Goal: Task Accomplishment & Management: Complete application form

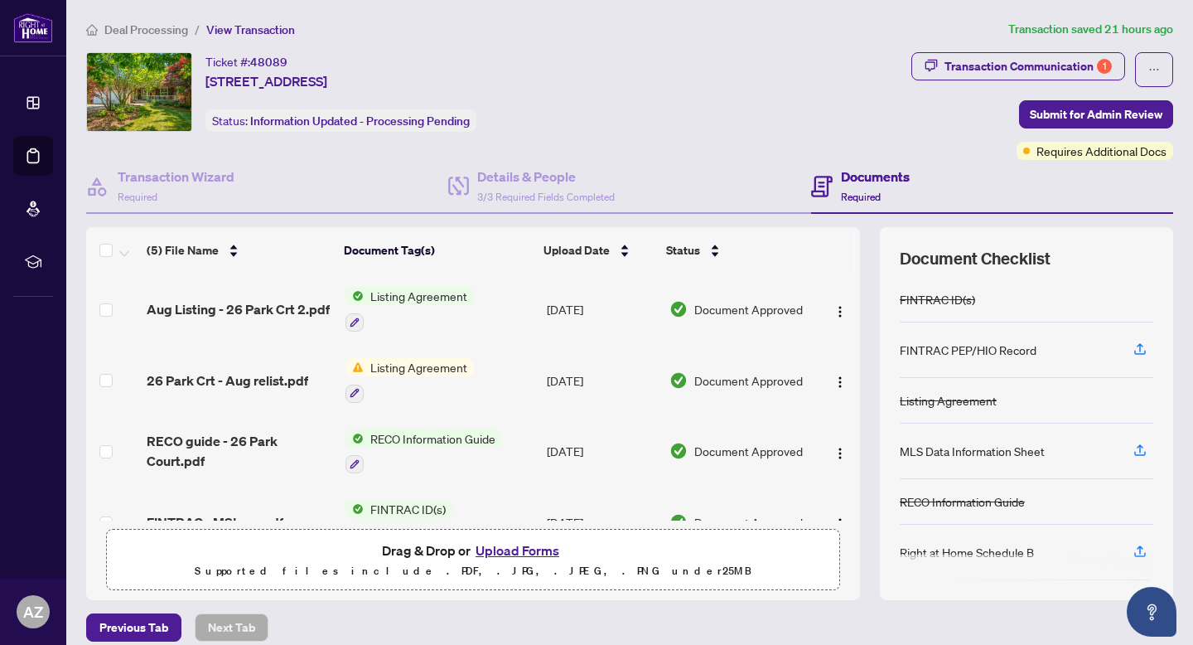
click at [155, 31] on span "Deal Processing" at bounding box center [146, 29] width 84 height 15
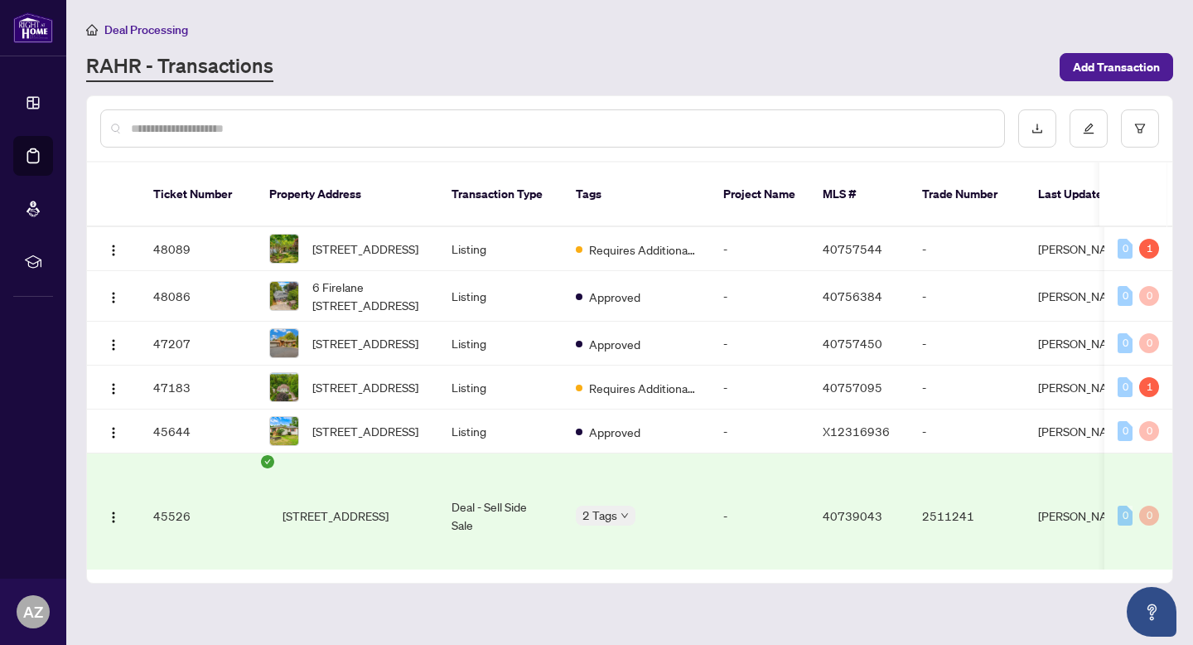
click at [181, 133] on input "text" at bounding box center [561, 128] width 860 height 18
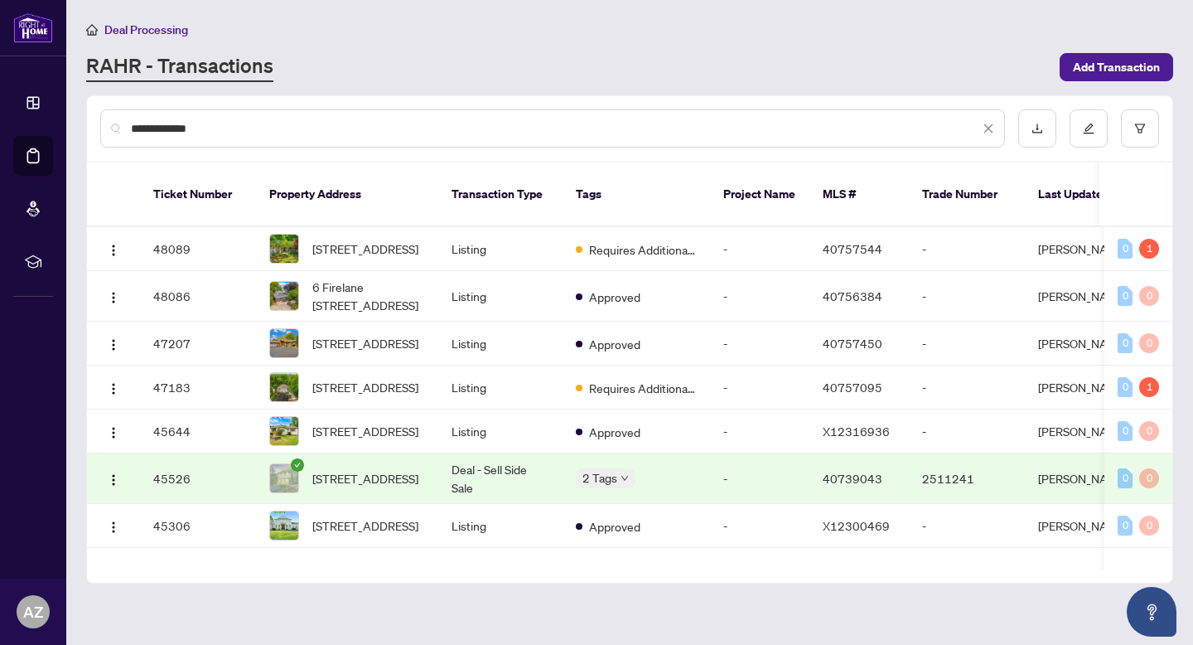
type input "**********"
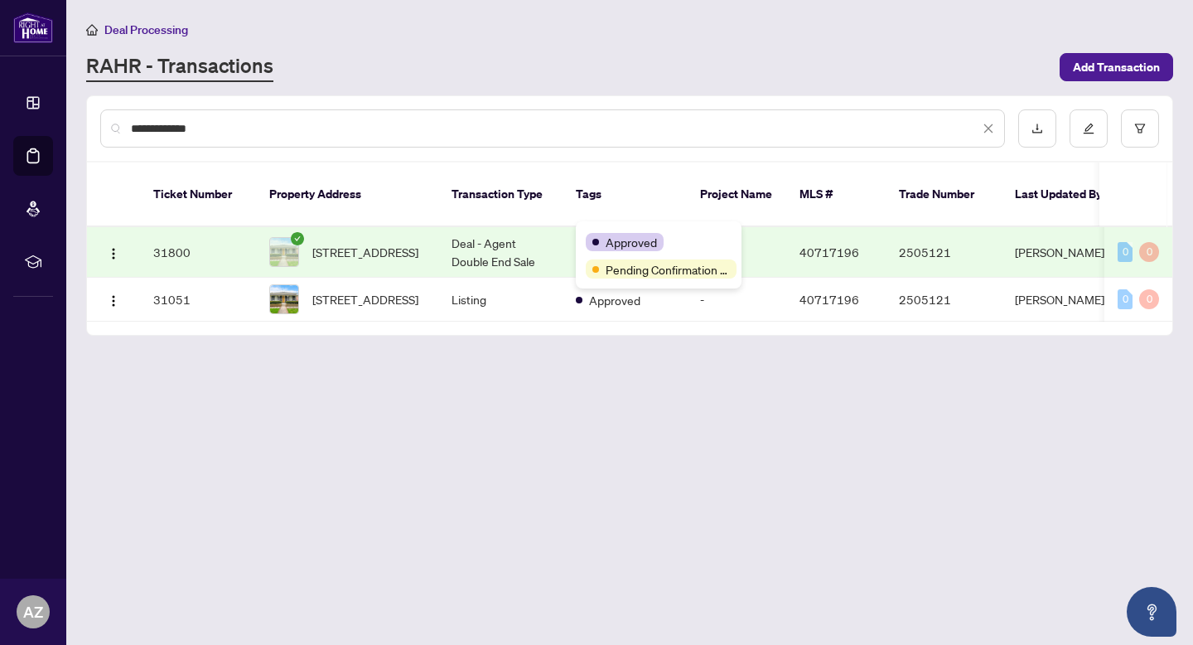
click at [448, 238] on td "Deal - Agent Double End Sale" at bounding box center [500, 252] width 124 height 51
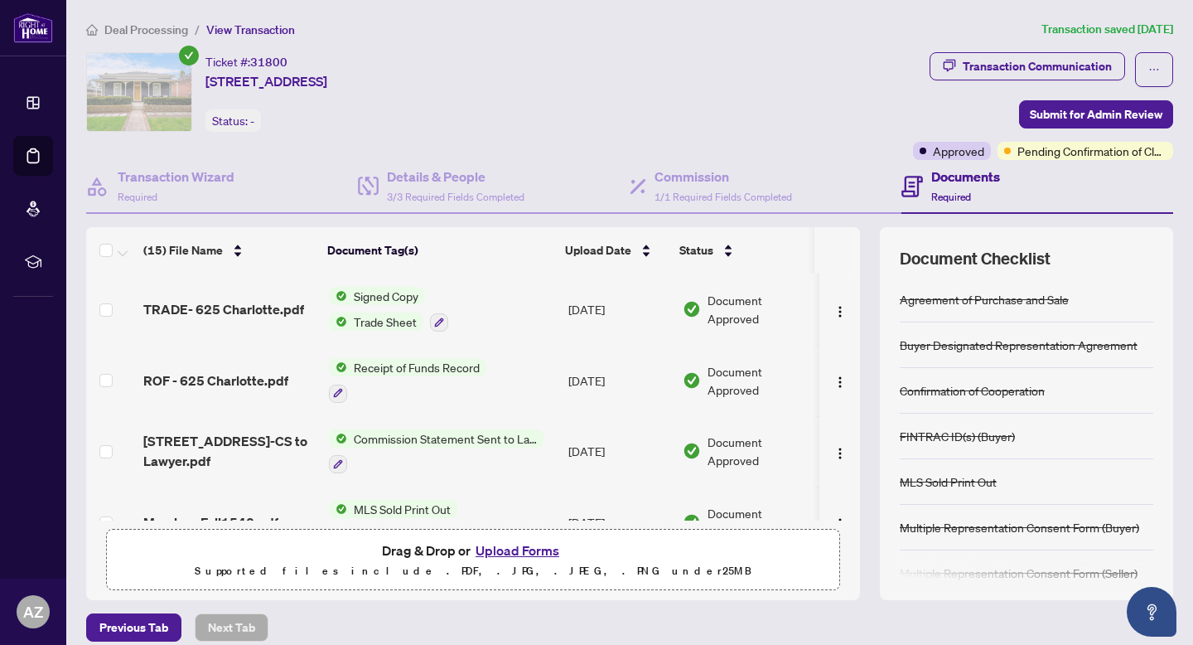
scroll to position [30, 0]
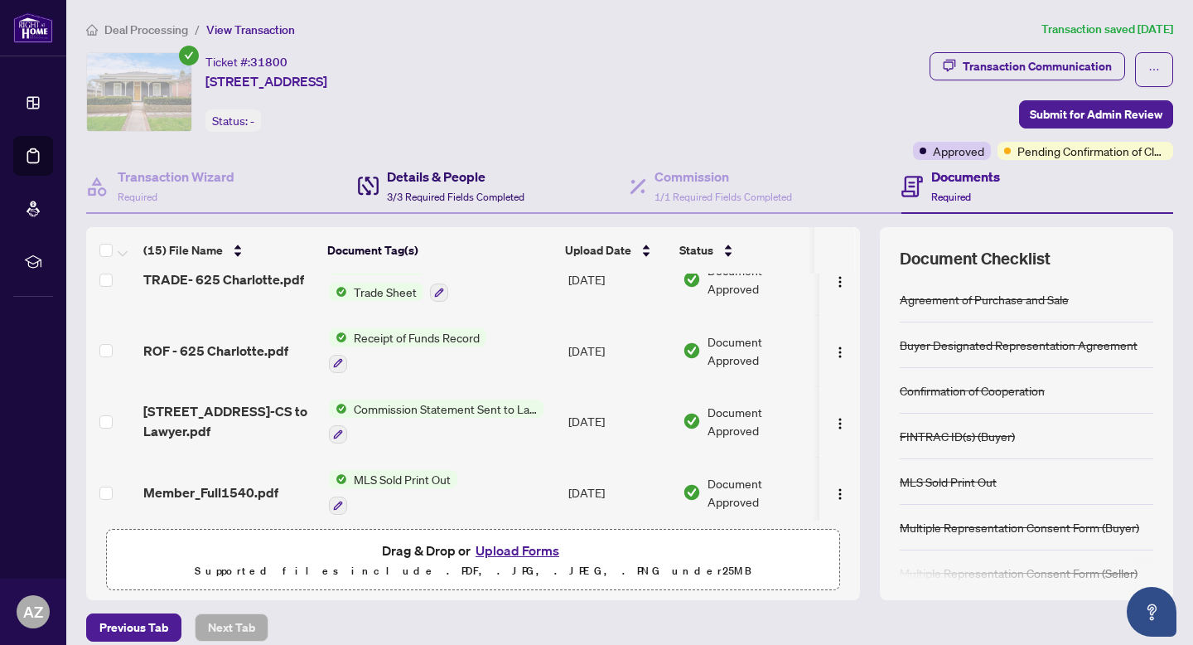
click at [509, 199] on span "3/3 Required Fields Completed" at bounding box center [456, 197] width 138 height 12
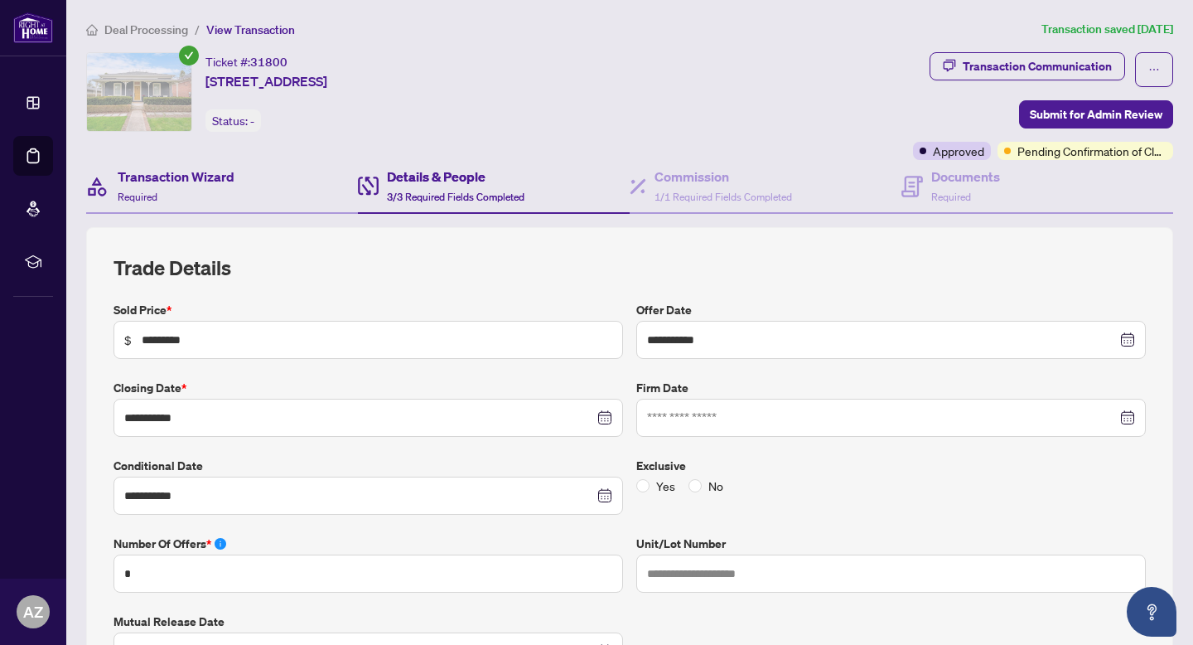
click at [256, 177] on div "Transaction Wizard Required" at bounding box center [222, 187] width 272 height 54
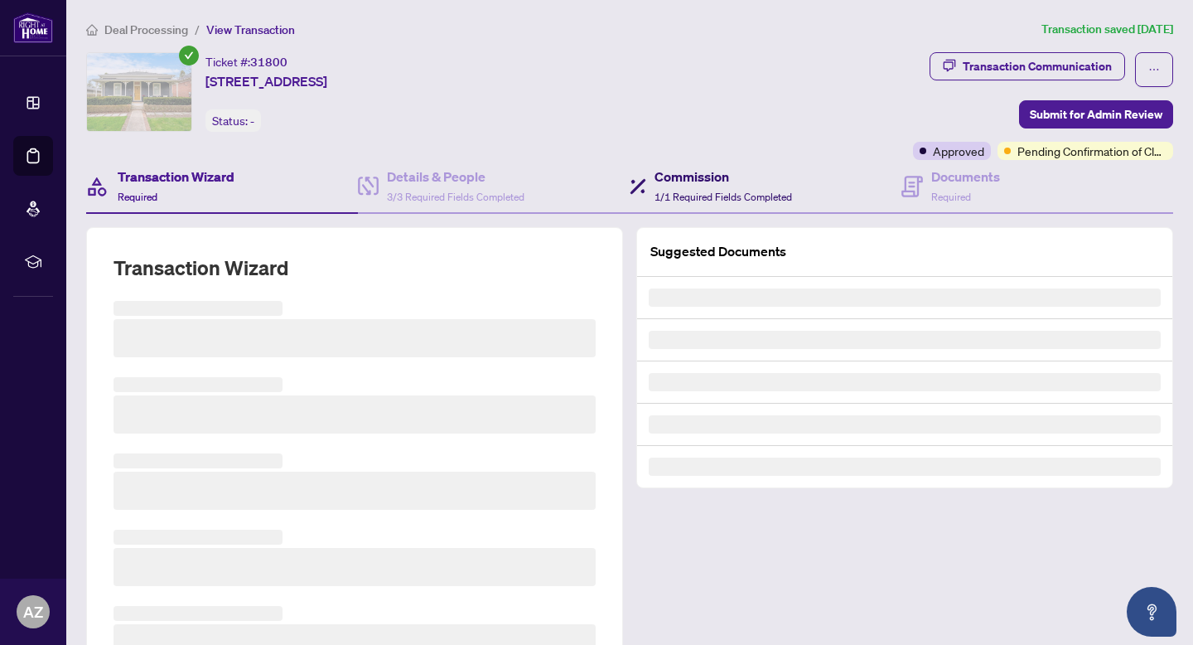
click at [748, 176] on h4 "Commission" at bounding box center [724, 177] width 138 height 20
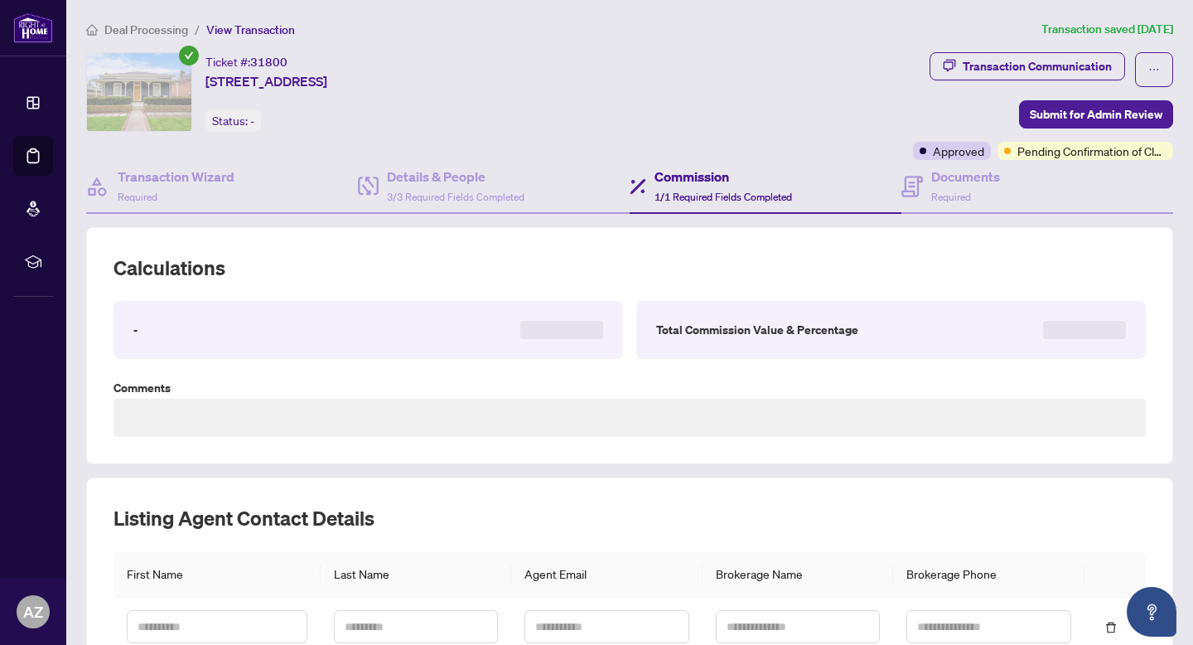
type textarea "**********"
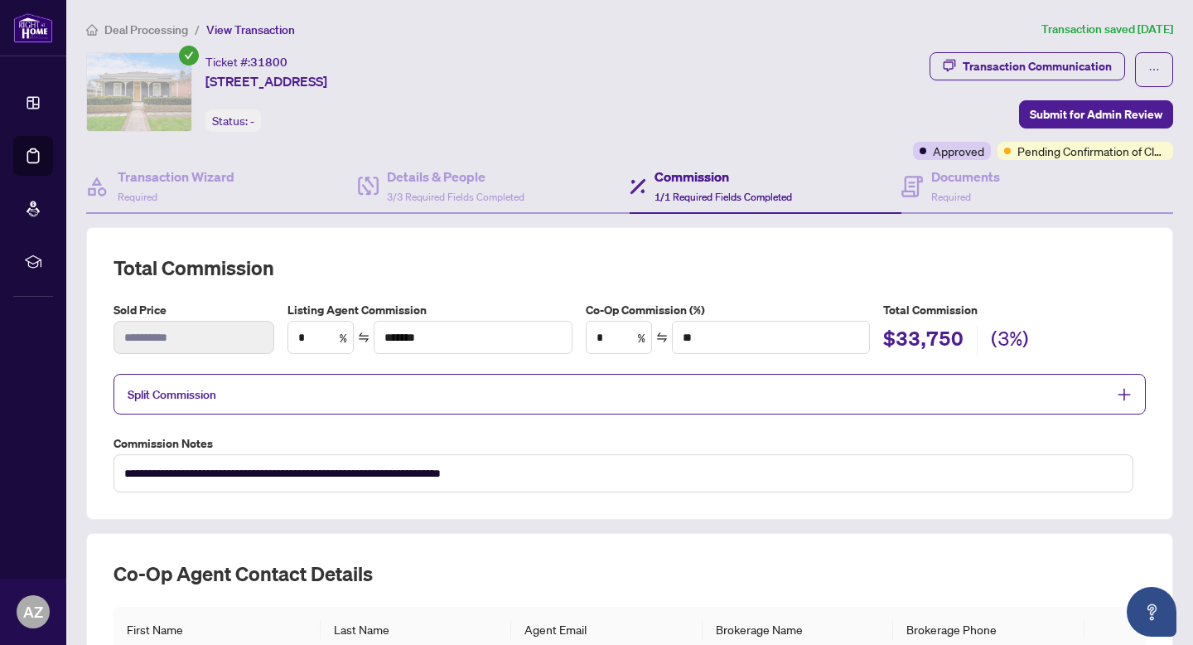
click at [888, 195] on div "Commission 1/1 Required Fields Completed" at bounding box center [766, 187] width 272 height 54
click at [956, 191] on span "Required" at bounding box center [951, 197] width 40 height 12
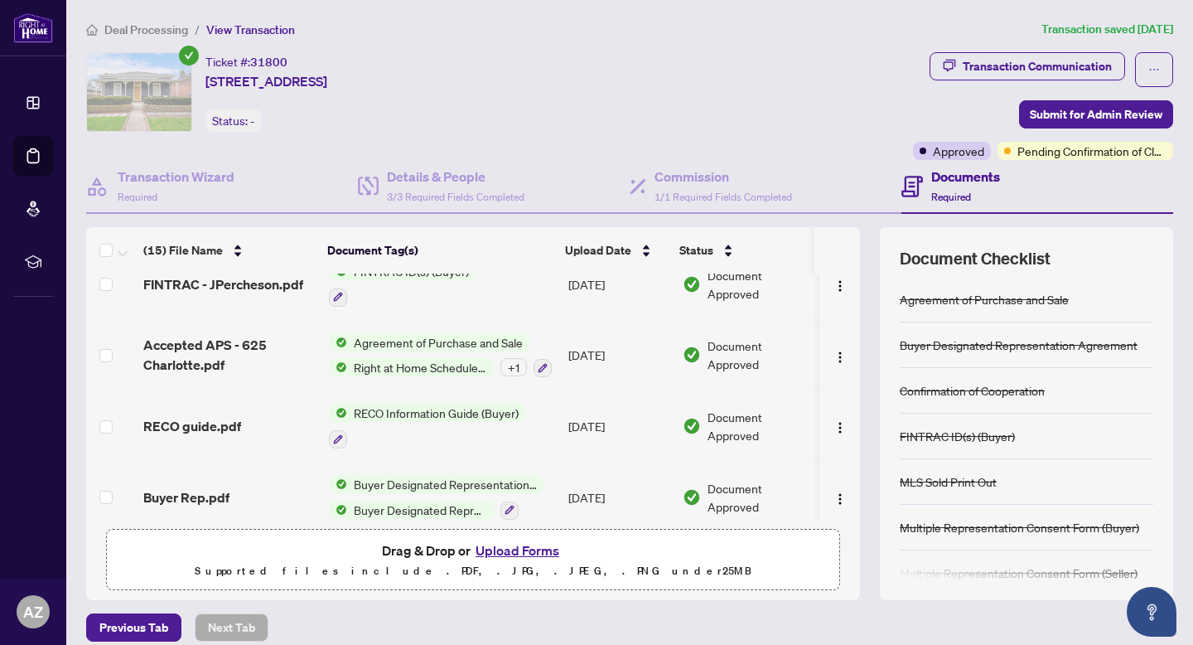
scroll to position [805, 0]
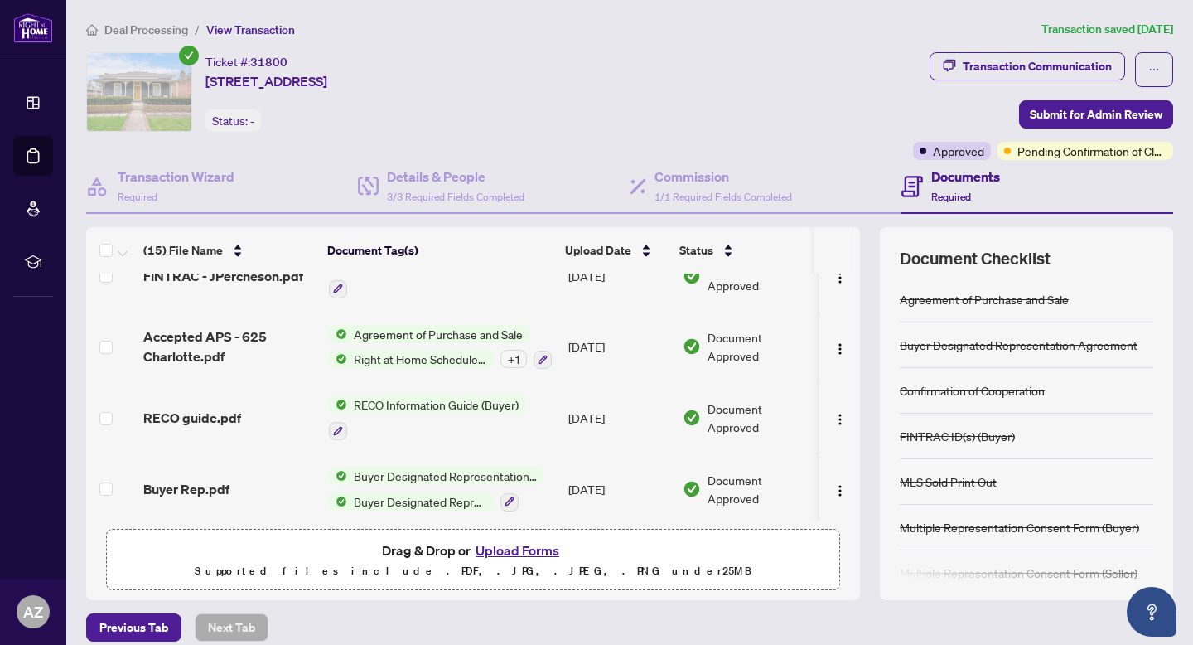
click at [214, 327] on span "Accepted APS - 625 Charlotte.pdf" at bounding box center [229, 347] width 172 height 40
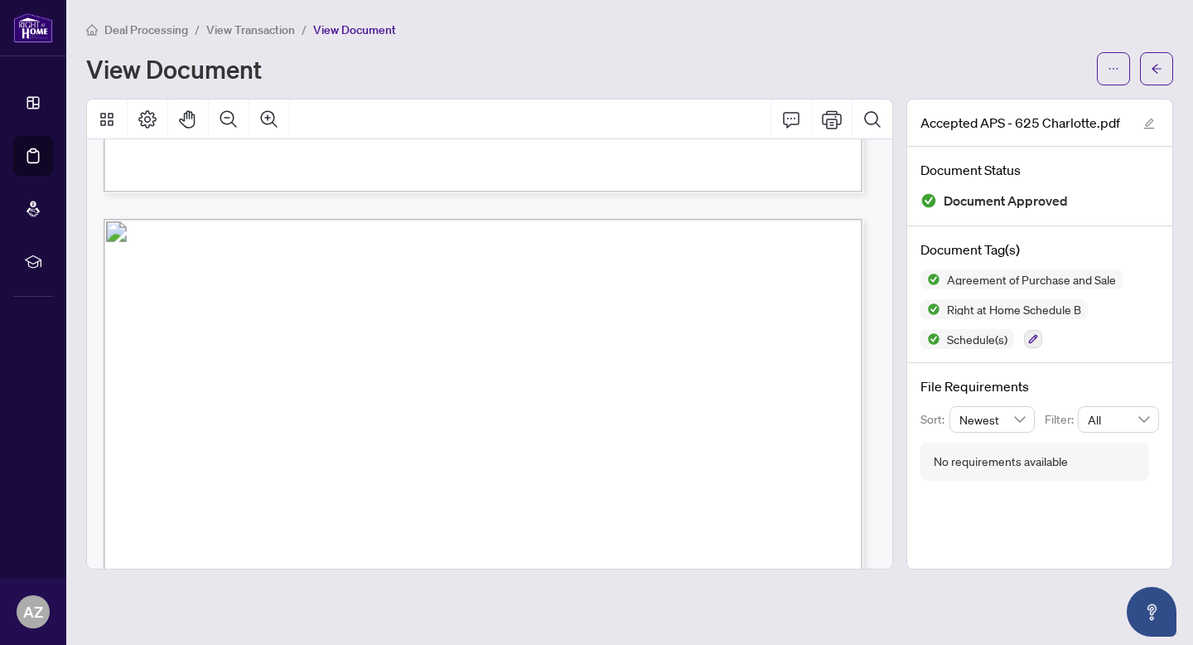
scroll to position [3004, 0]
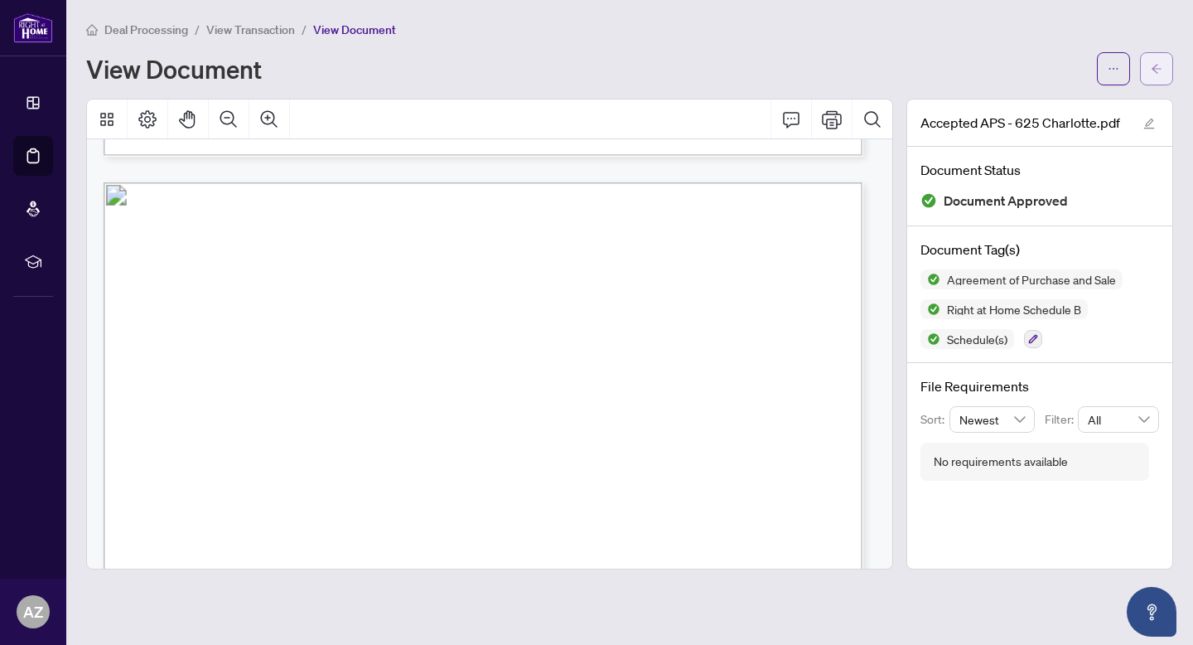
click at [1145, 74] on button "button" at bounding box center [1156, 68] width 33 height 33
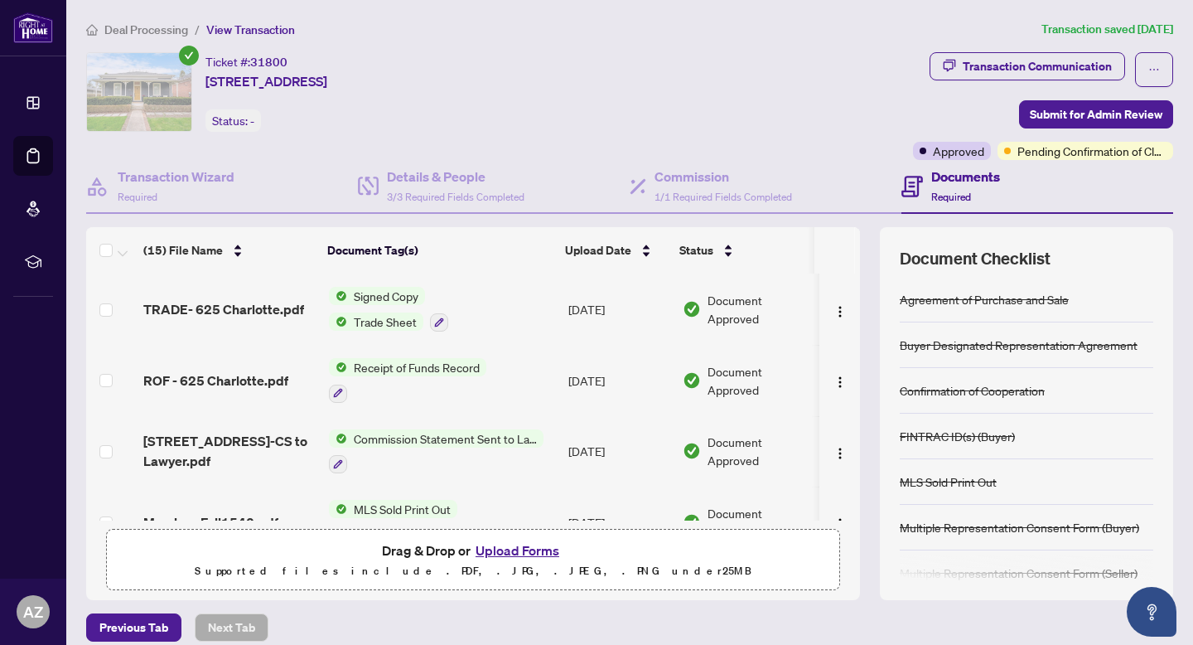
click at [144, 22] on span "Deal Processing" at bounding box center [146, 29] width 84 height 15
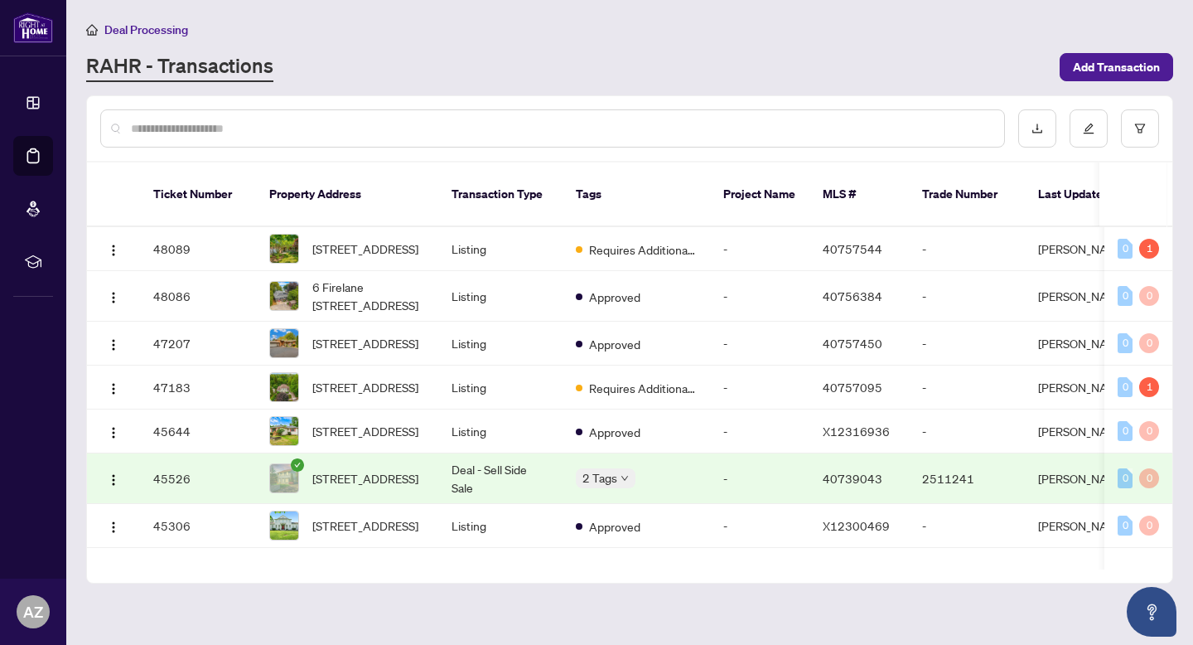
click at [200, 121] on input "text" at bounding box center [561, 128] width 860 height 18
type input "*********"
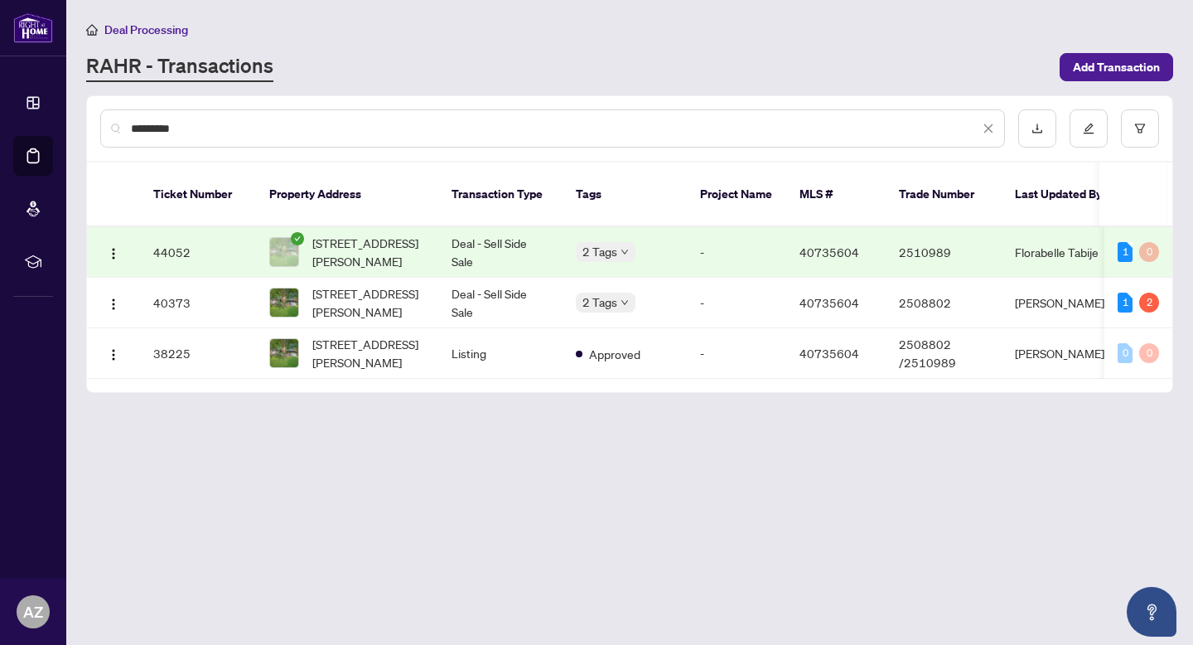
click at [174, 27] on span "Deal Processing" at bounding box center [146, 29] width 84 height 15
click at [989, 128] on icon "close" at bounding box center [989, 128] width 9 height 9
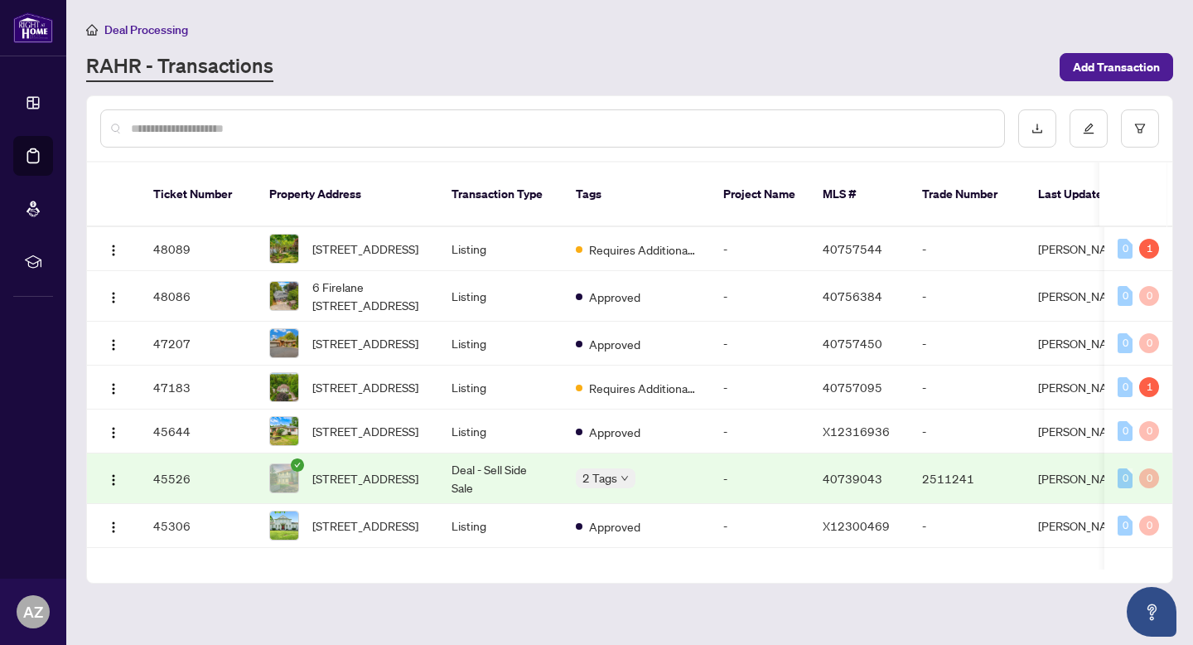
click at [315, 123] on input "text" at bounding box center [561, 128] width 860 height 18
type input "*******"
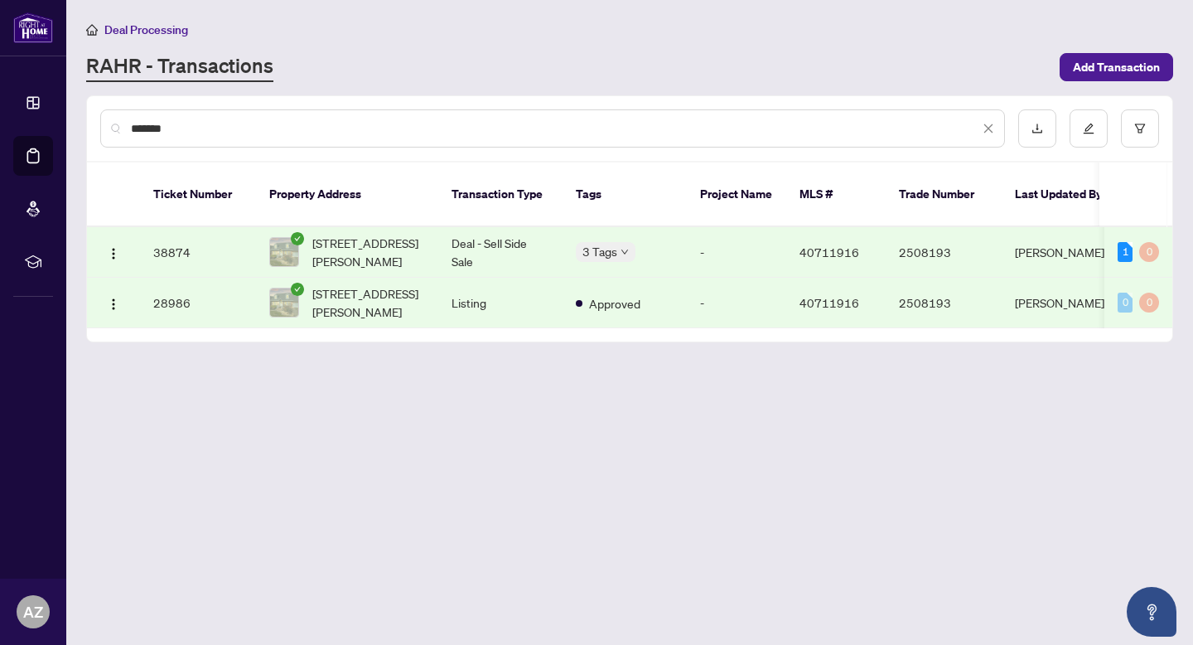
click at [424, 234] on span "[STREET_ADDRESS][PERSON_NAME]" at bounding box center [368, 252] width 113 height 36
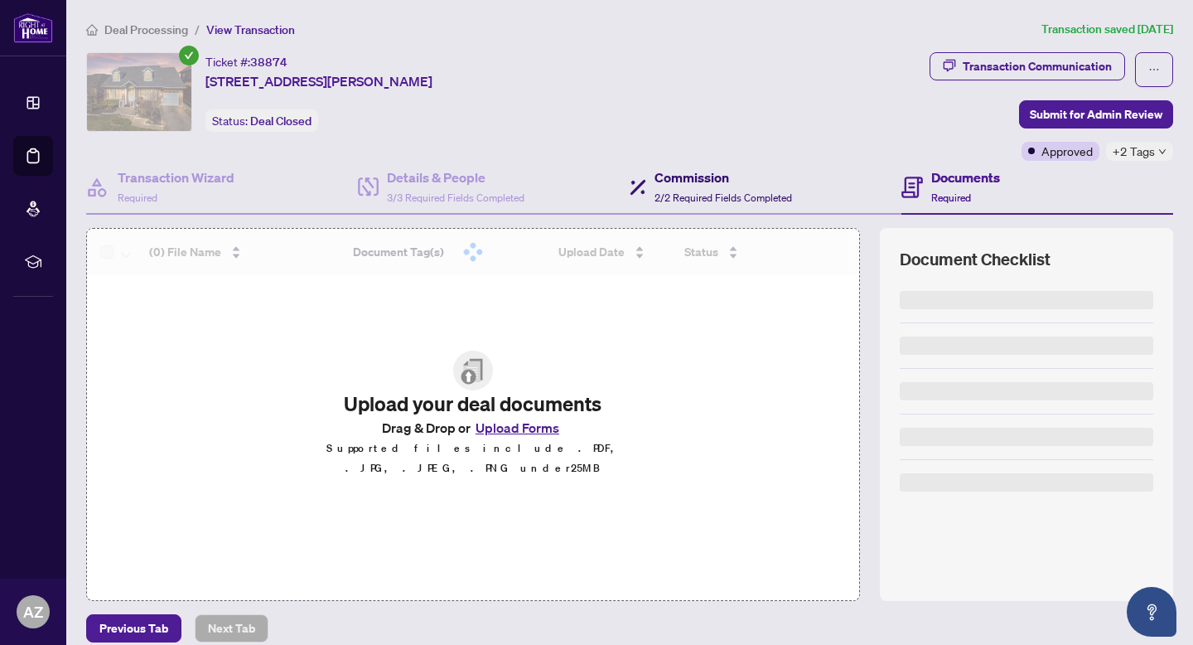
click at [699, 201] on span "2/2 Required Fields Completed" at bounding box center [724, 197] width 138 height 12
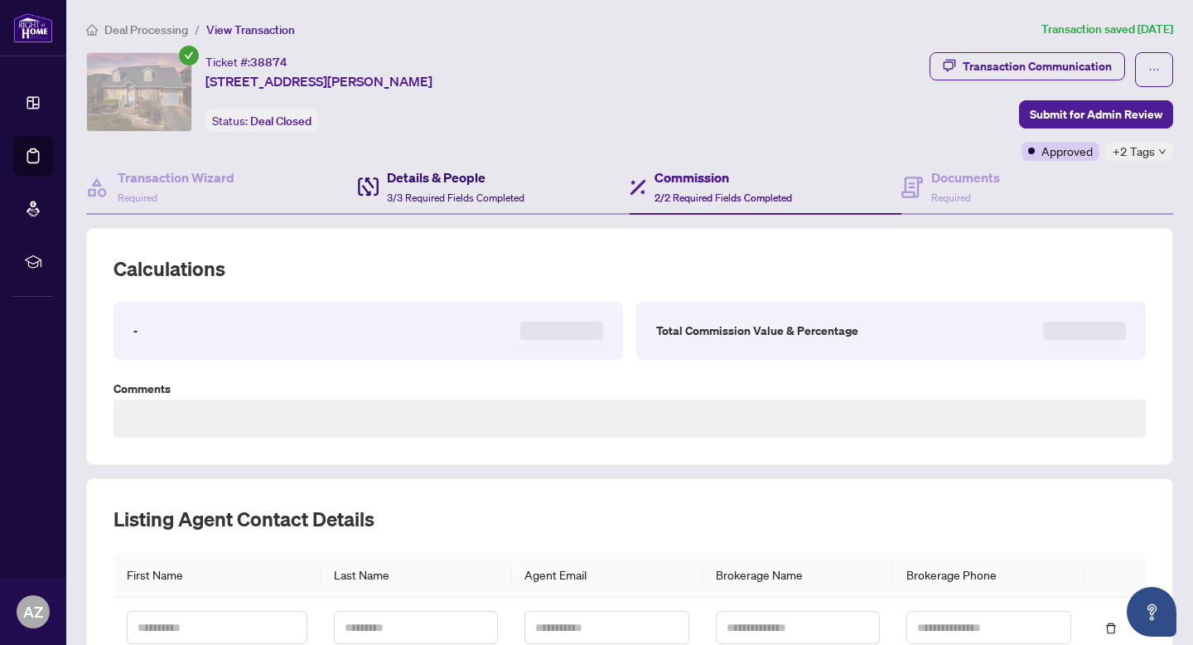
click at [471, 198] on span "3/3 Required Fields Completed" at bounding box center [456, 197] width 138 height 12
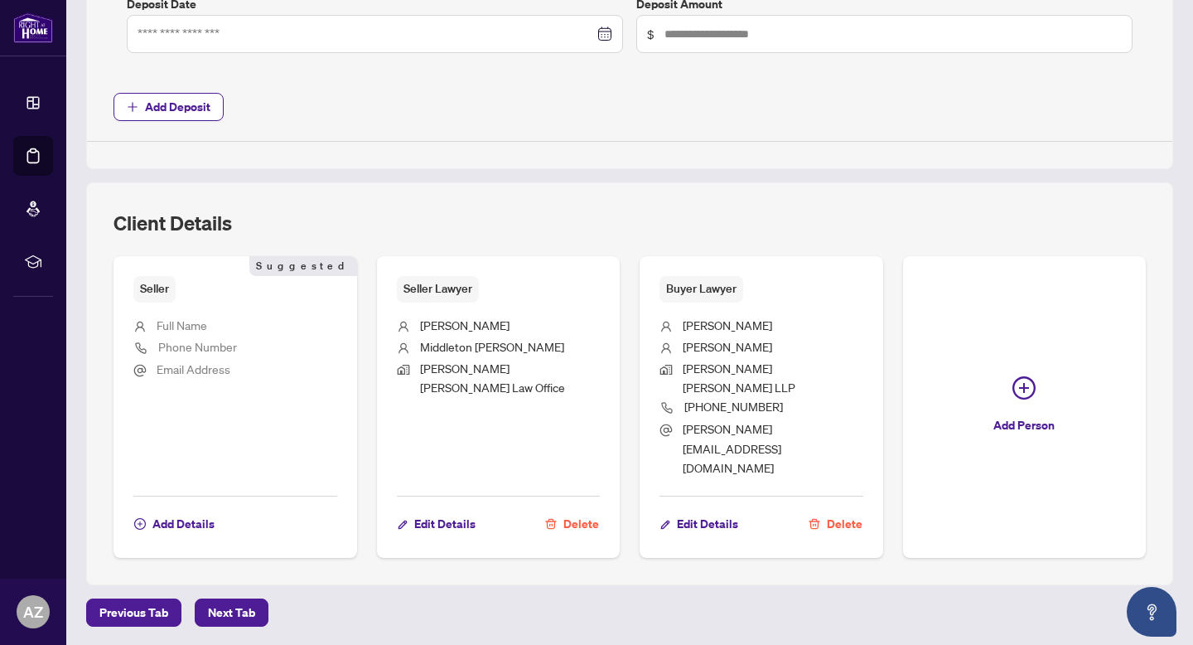
scroll to position [881, 0]
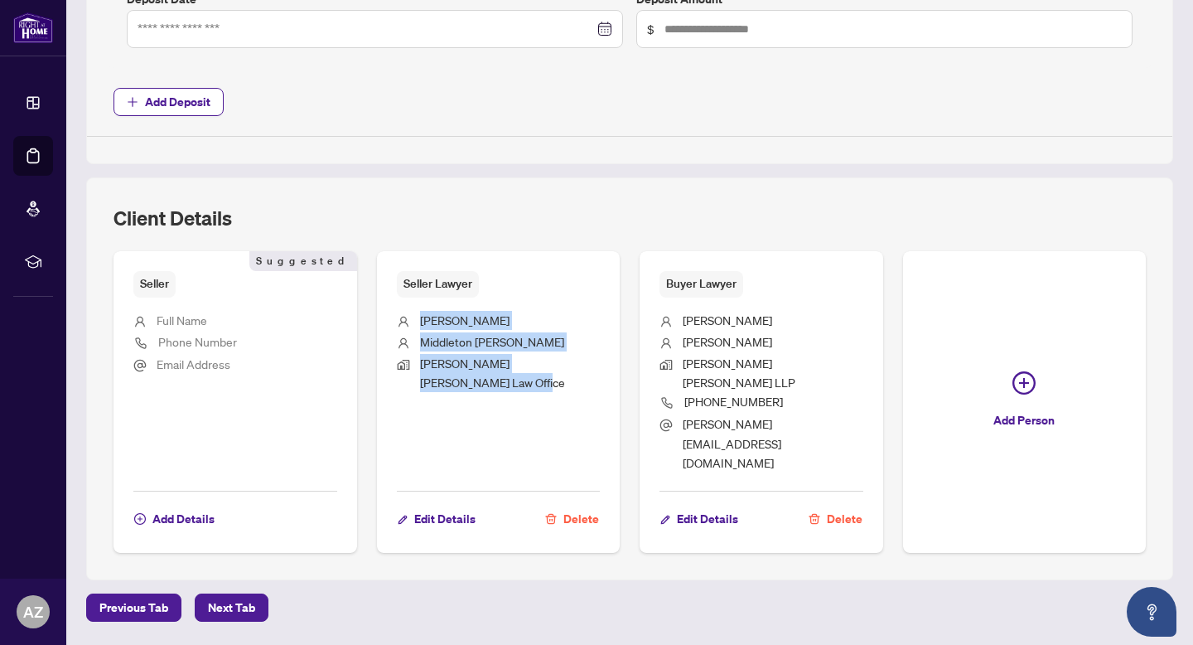
drag, startPoint x: 475, startPoint y: 389, endPoint x: 414, endPoint y: 320, distance: 92.8
click at [414, 320] on ul "[PERSON_NAME] [PERSON_NAME] [PERSON_NAME] [PERSON_NAME] Law Office" at bounding box center [499, 389] width 204 height 182
copy ul "[PERSON_NAME] [PERSON_NAME] [PERSON_NAME] [PERSON_NAME] Law Office"
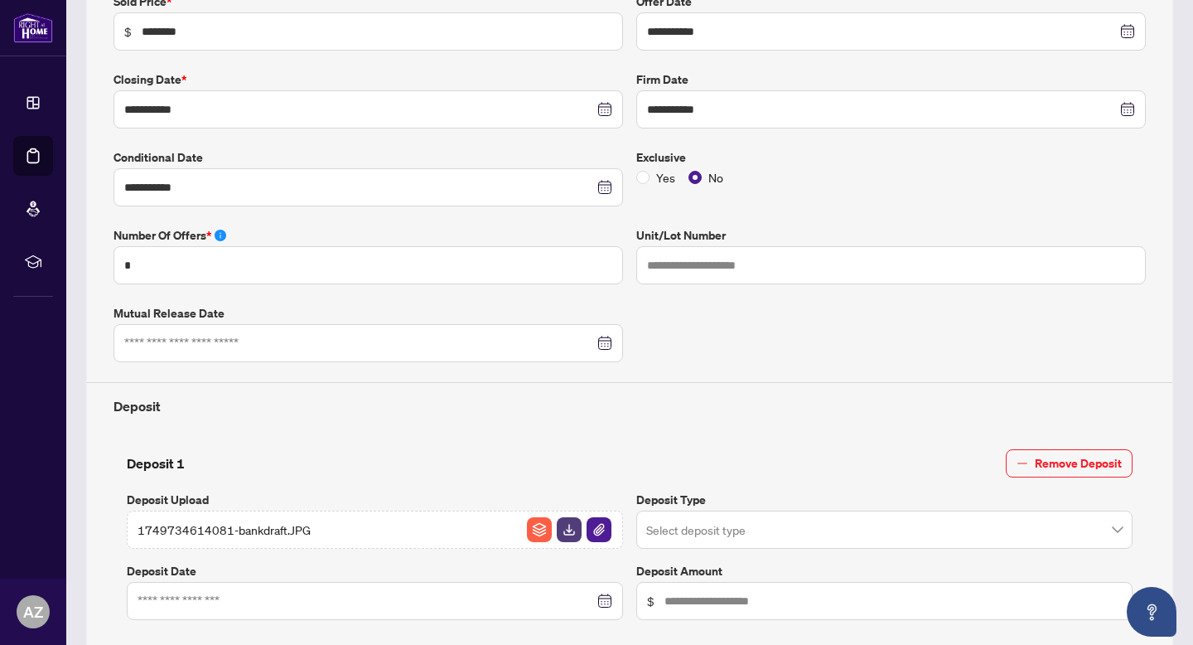
scroll to position [0, 0]
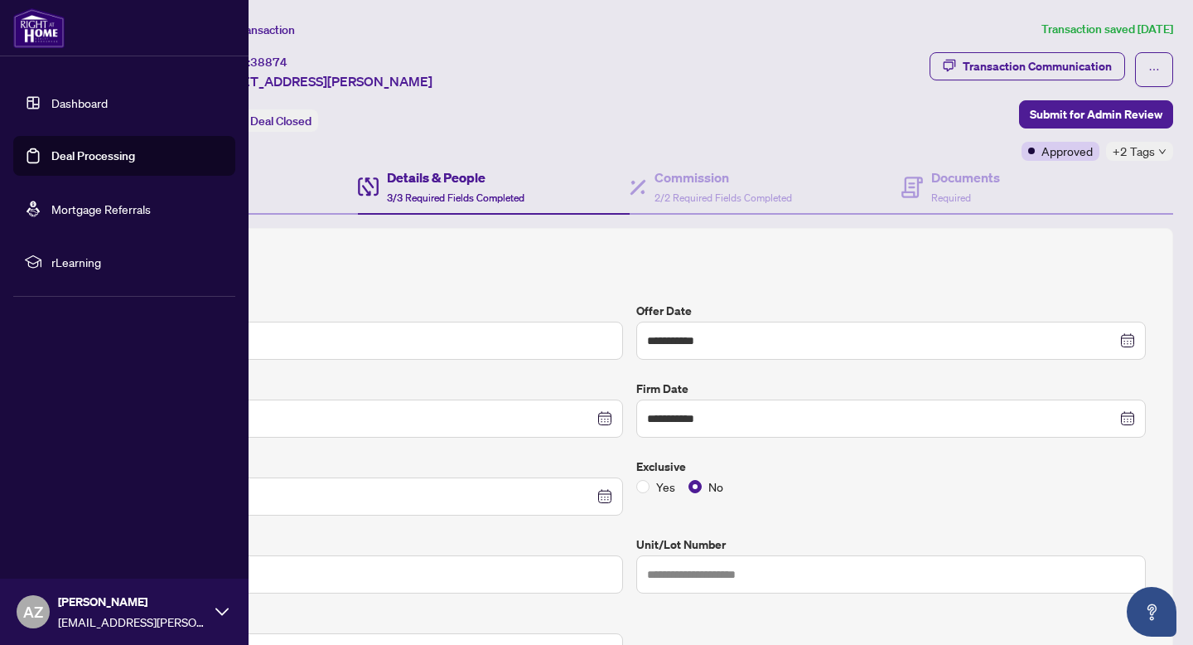
click at [56, 26] on img at bounding box center [38, 28] width 51 height 40
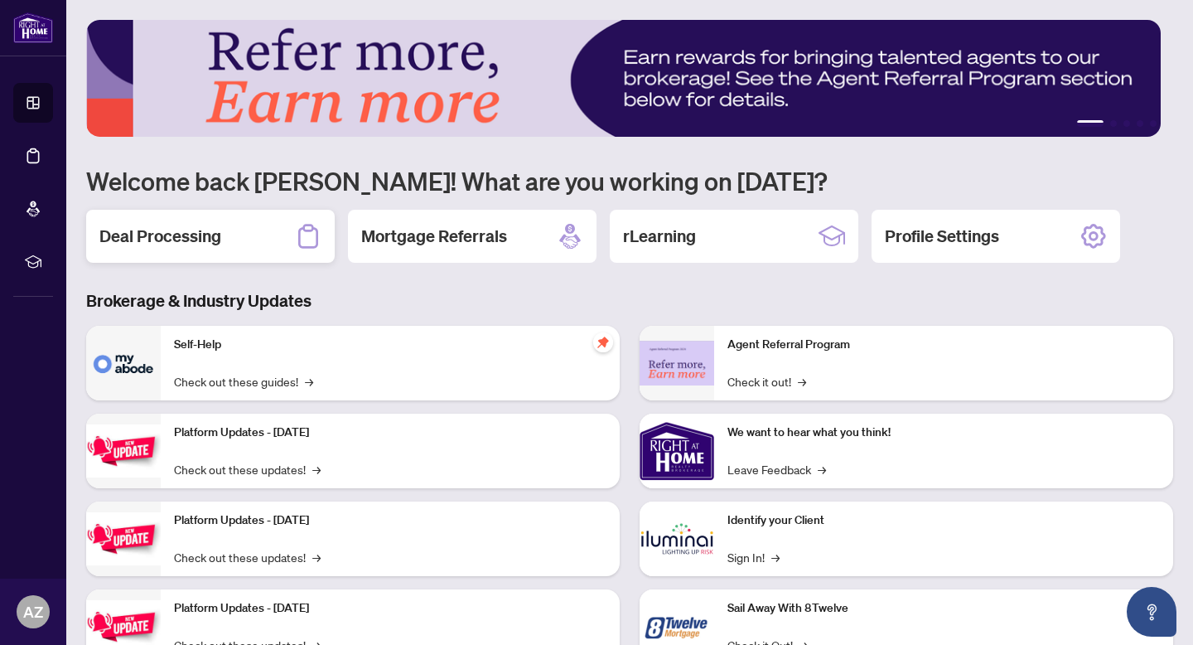
click at [274, 215] on div "Deal Processing" at bounding box center [210, 236] width 249 height 53
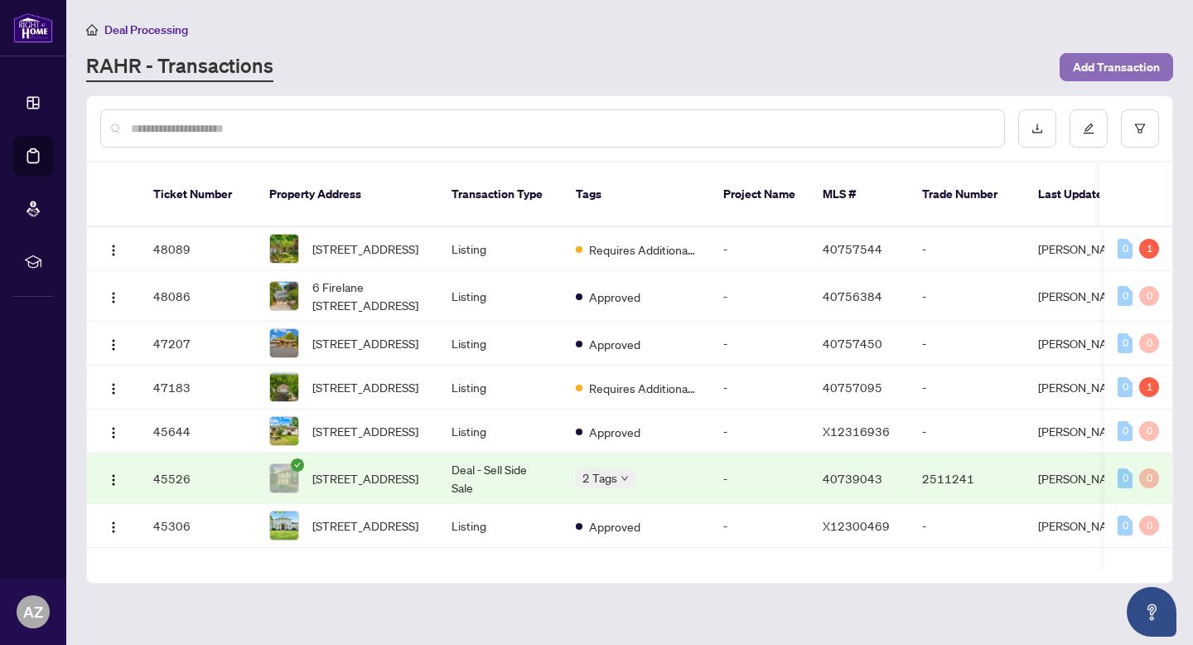
click at [1091, 73] on span "Add Transaction" at bounding box center [1116, 67] width 87 height 27
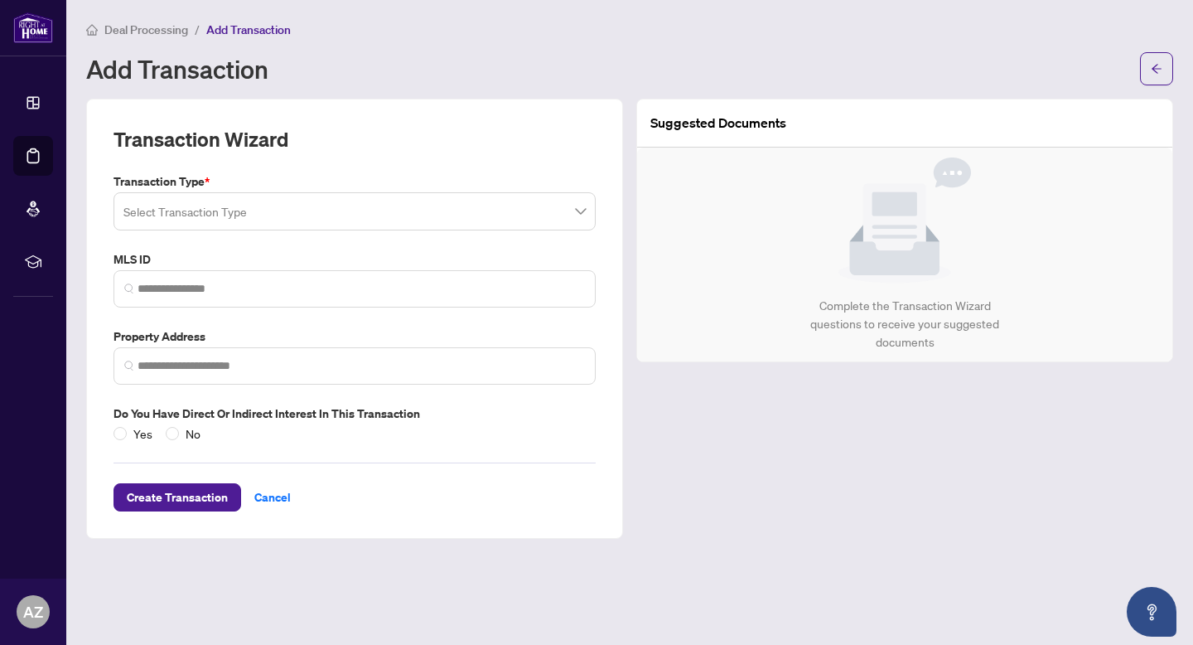
click at [283, 209] on input "search" at bounding box center [347, 214] width 448 height 36
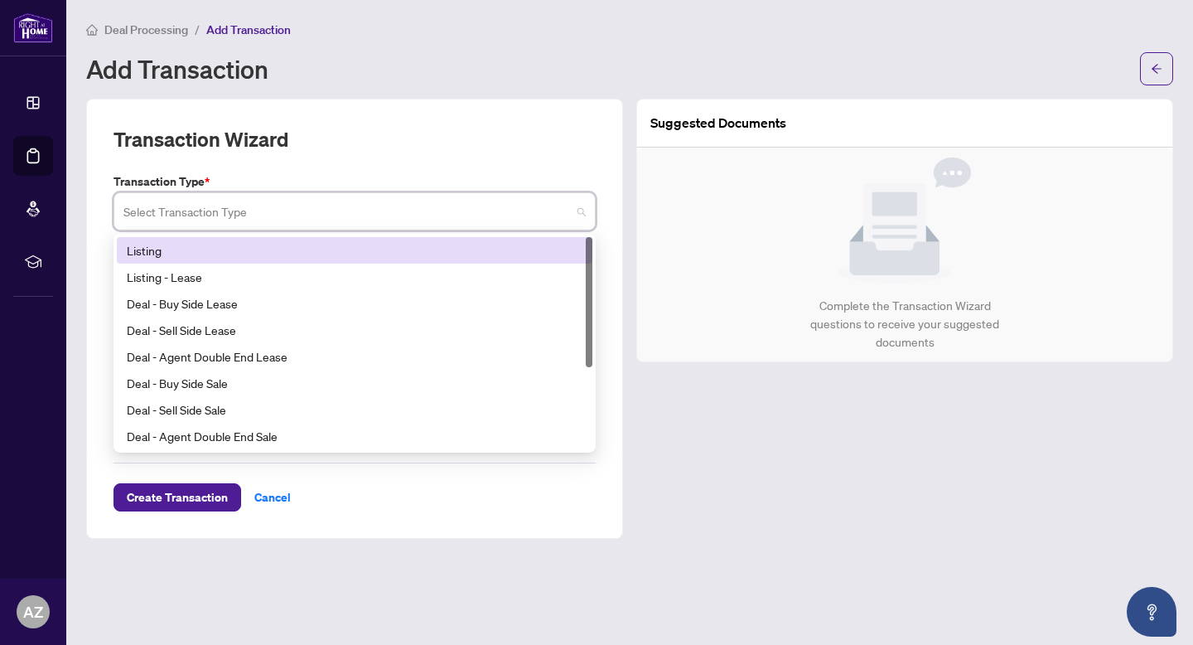
click at [185, 249] on div "Listing" at bounding box center [355, 250] width 456 height 18
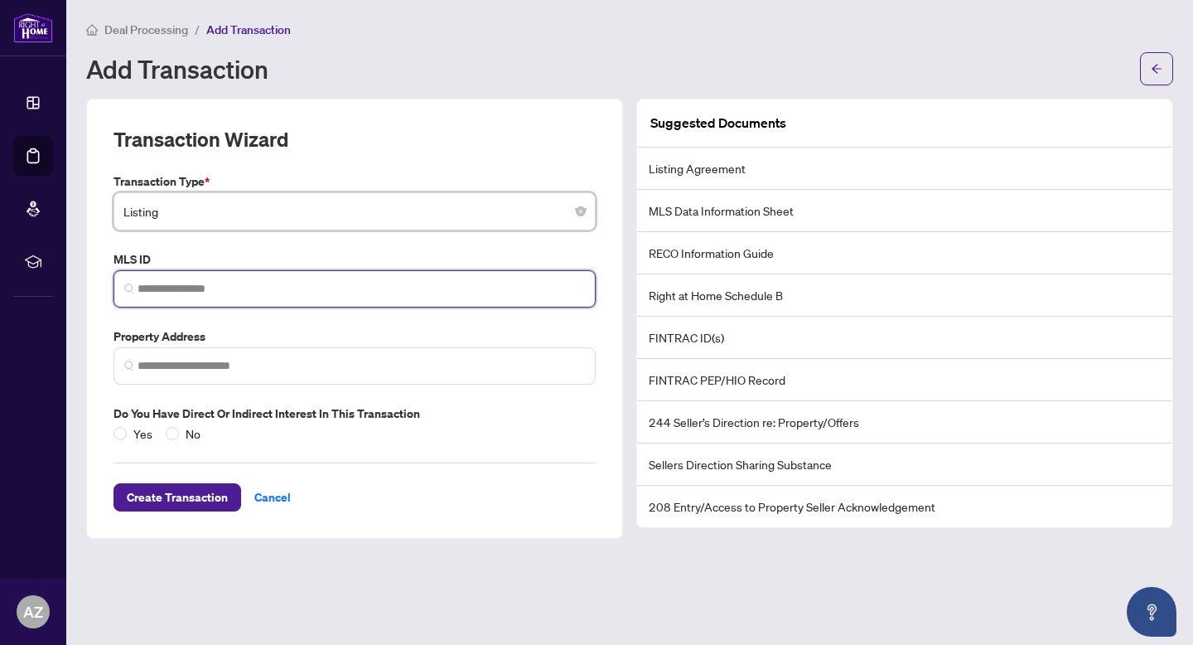
click at [169, 287] on input "search" at bounding box center [362, 288] width 448 height 17
click at [272, 301] on span at bounding box center [355, 288] width 482 height 37
paste input "********"
type input "********"
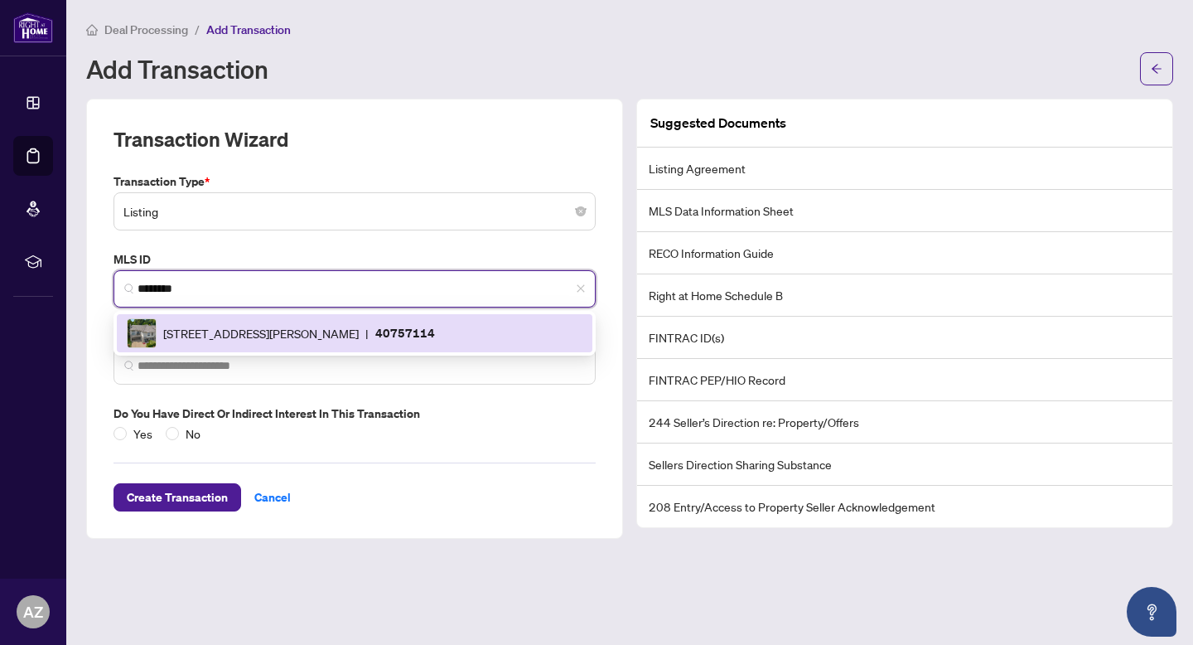
click at [272, 330] on span "[STREET_ADDRESS][PERSON_NAME]" at bounding box center [261, 333] width 196 height 18
type input "**********"
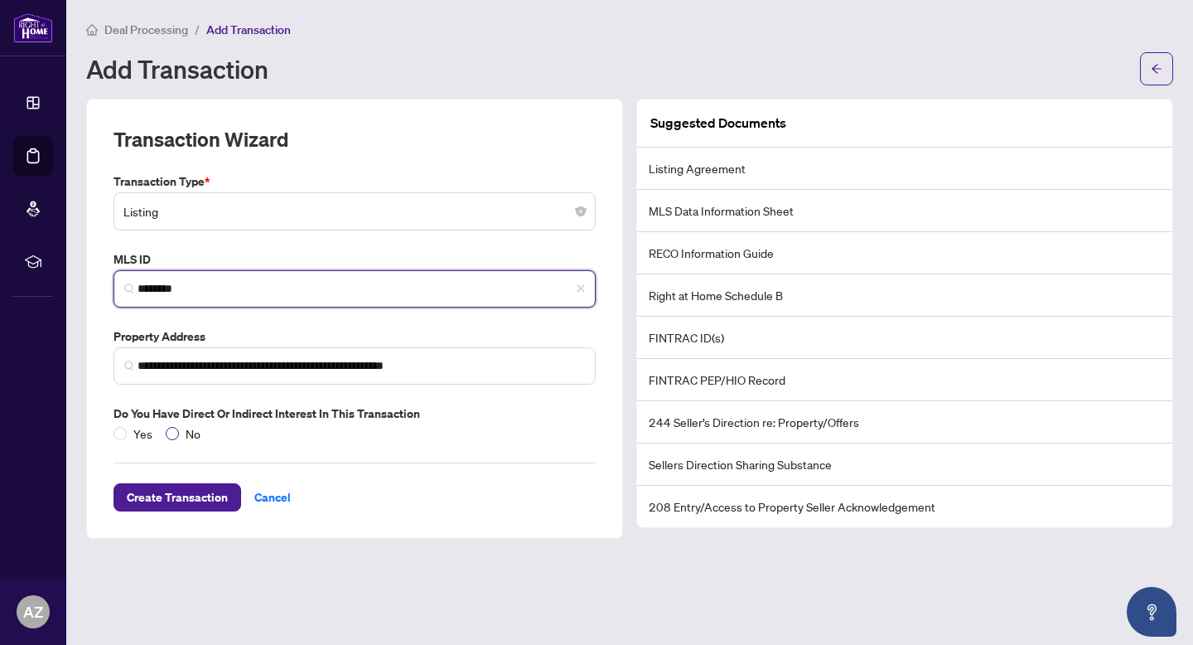
type input "********"
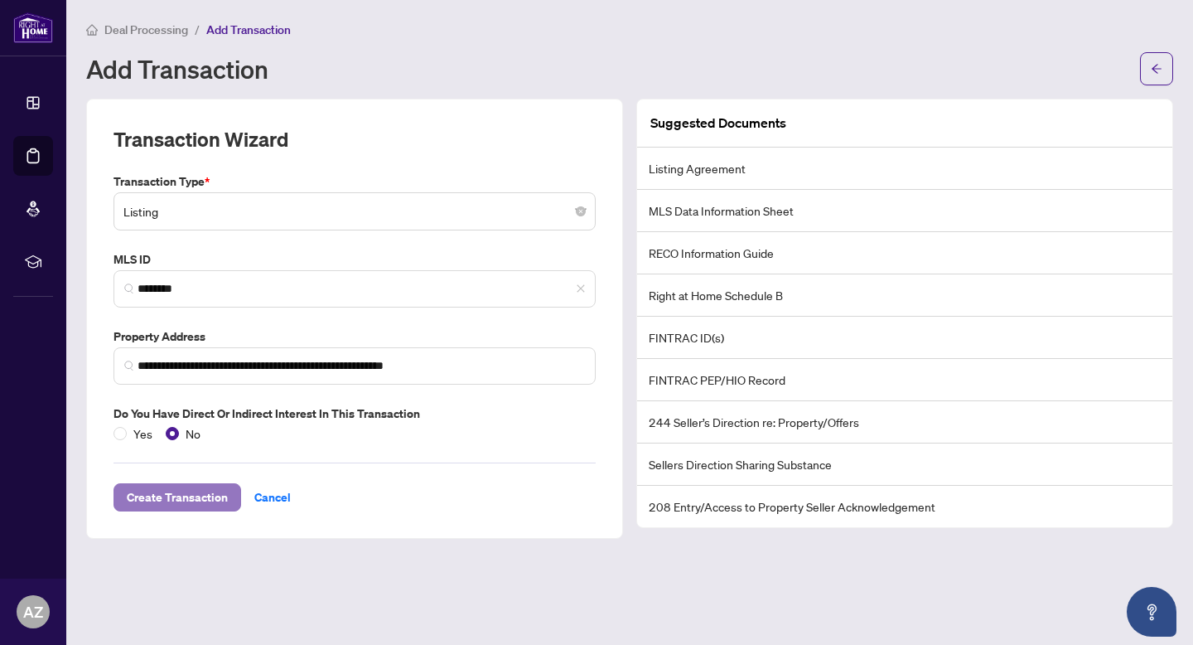
click at [192, 498] on span "Create Transaction" at bounding box center [177, 497] width 101 height 27
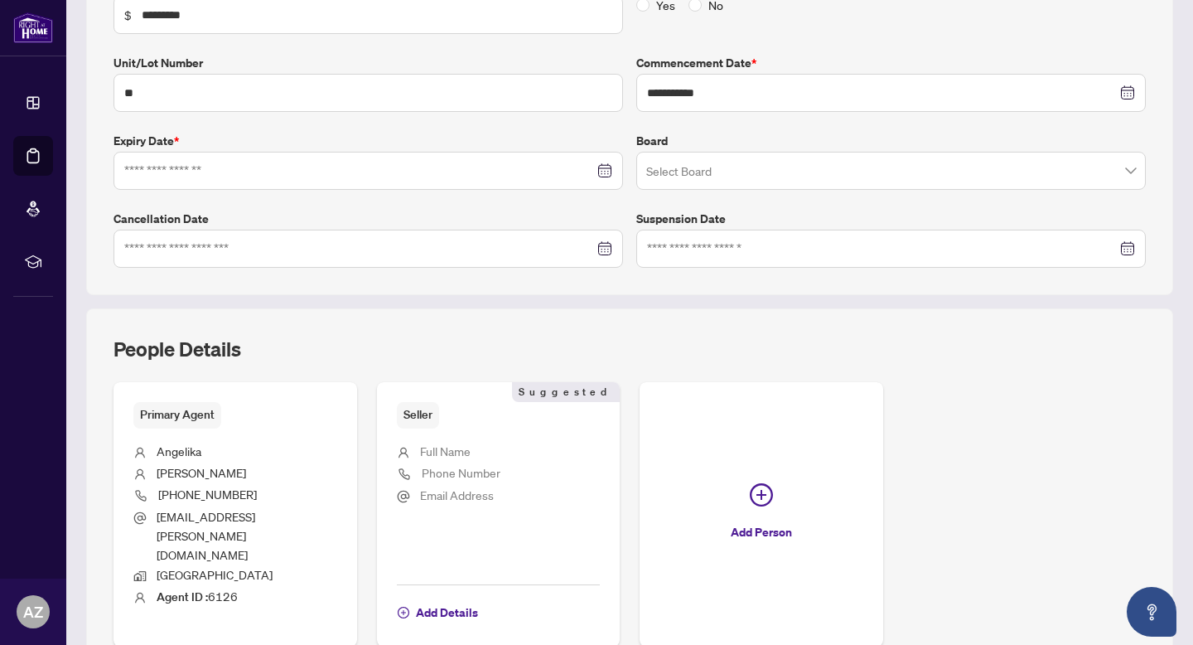
scroll to position [298, 0]
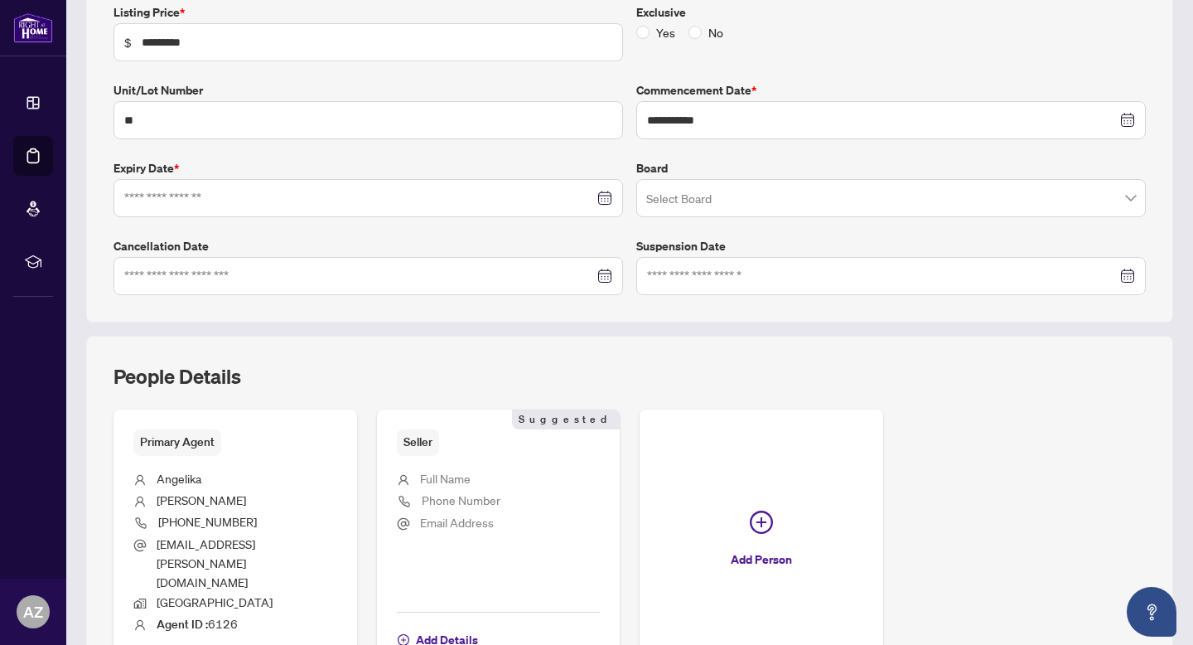
click at [593, 190] on div at bounding box center [368, 198] width 488 height 18
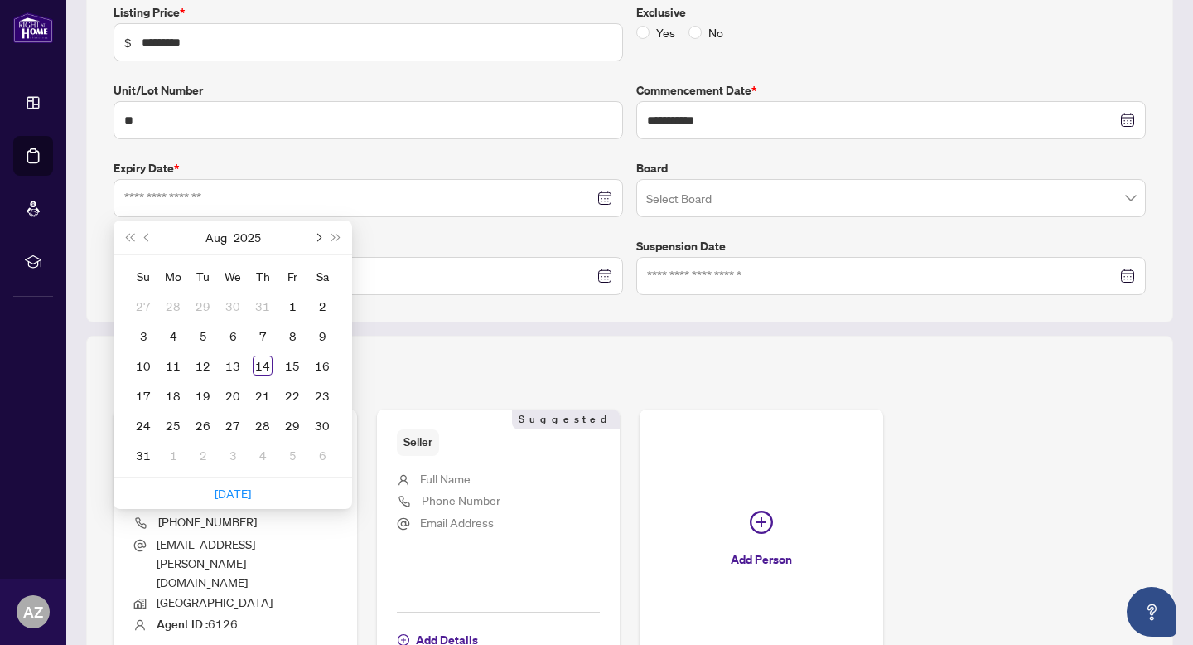
click at [323, 238] on button "Next month (PageDown)" at bounding box center [317, 236] width 18 height 33
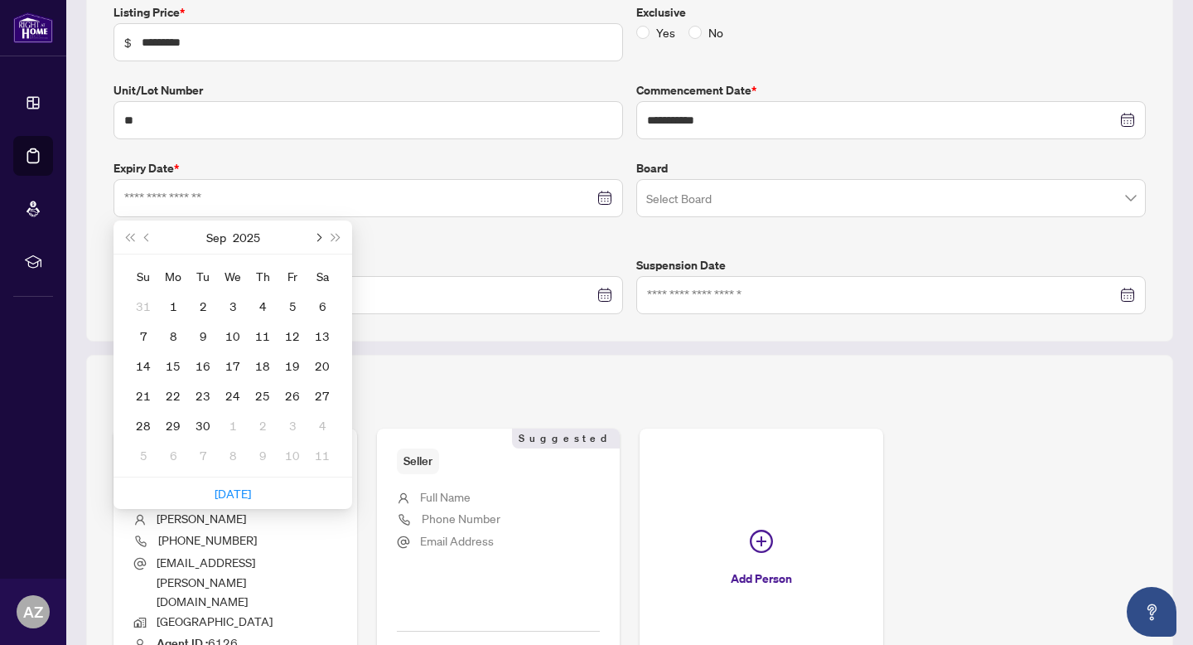
click at [323, 237] on button "Next month (PageDown)" at bounding box center [317, 236] width 18 height 33
type input "**********"
click at [148, 424] on div "23" at bounding box center [143, 425] width 20 height 20
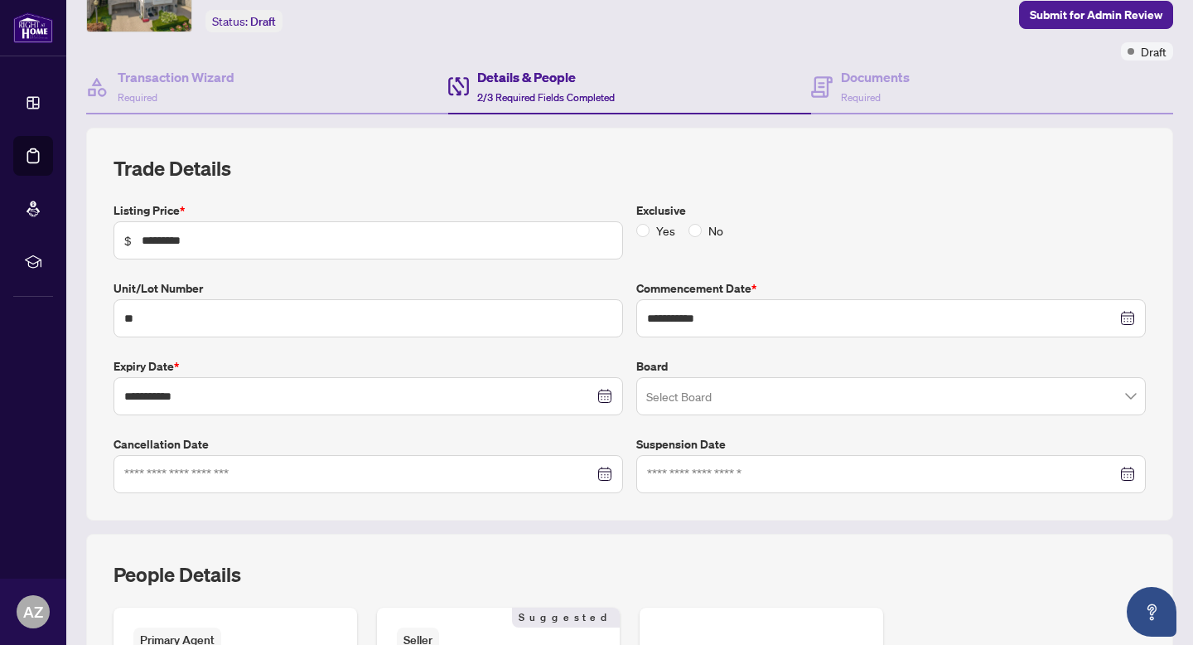
scroll to position [0, 0]
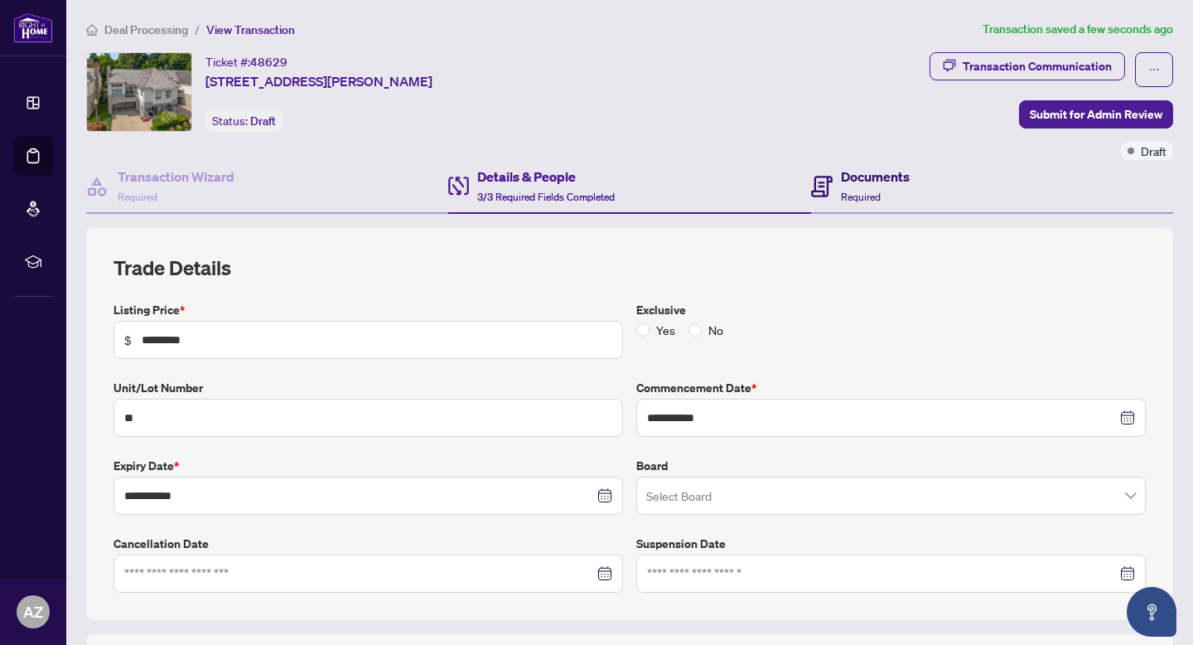
click at [832, 183] on div "Documents Required" at bounding box center [860, 186] width 99 height 39
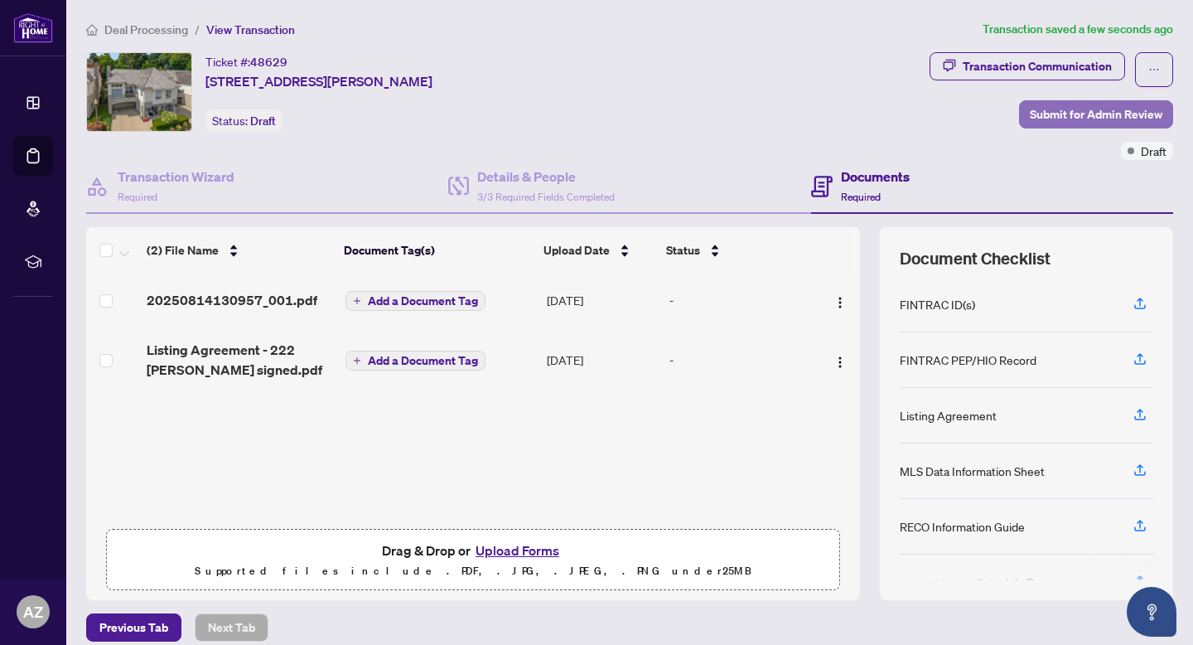
click at [1103, 115] on span "Submit for Admin Review" at bounding box center [1096, 114] width 133 height 27
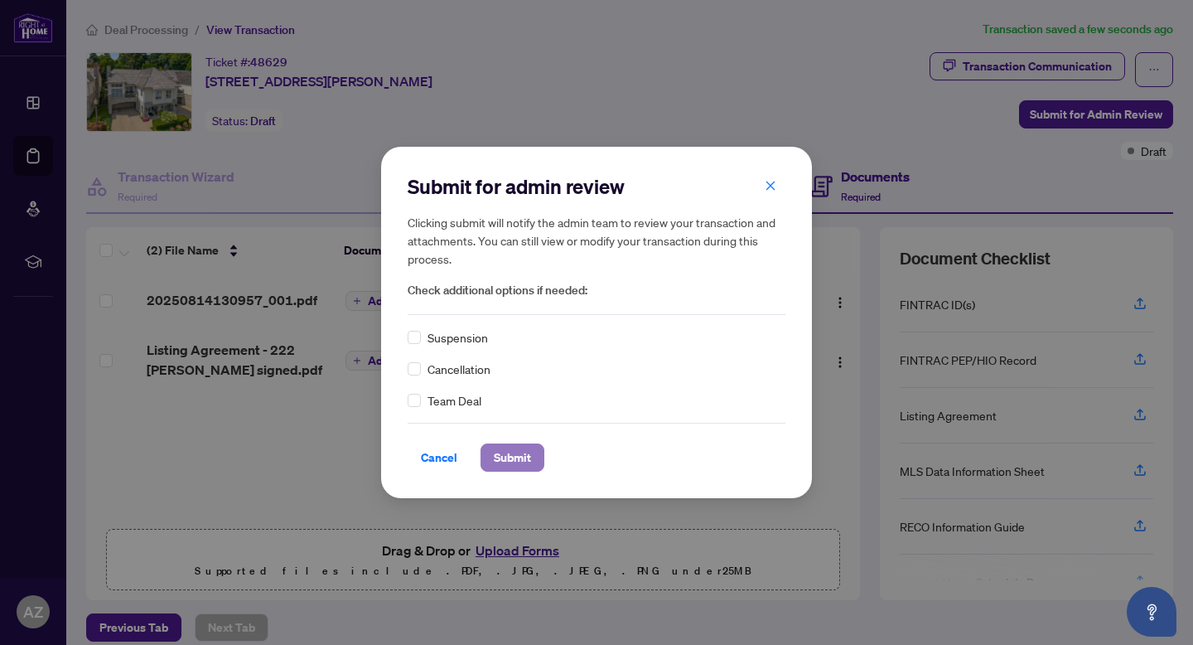
click at [528, 445] on span "Submit" at bounding box center [512, 457] width 37 height 27
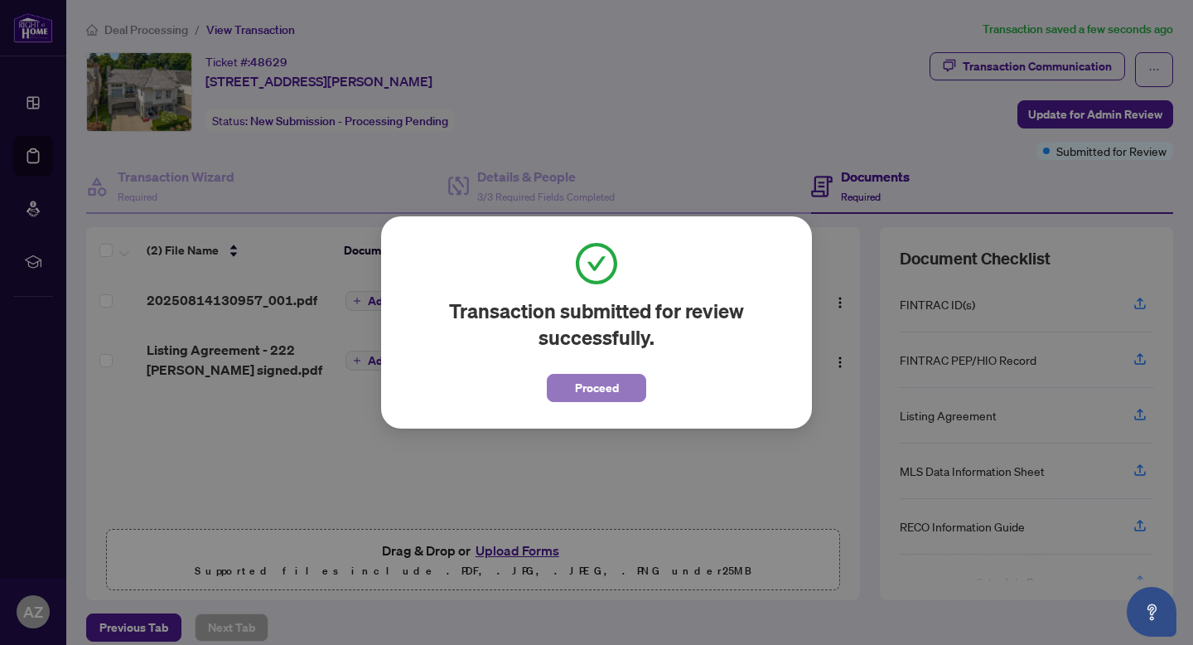
click at [549, 385] on button "Proceed" at bounding box center [596, 388] width 99 height 28
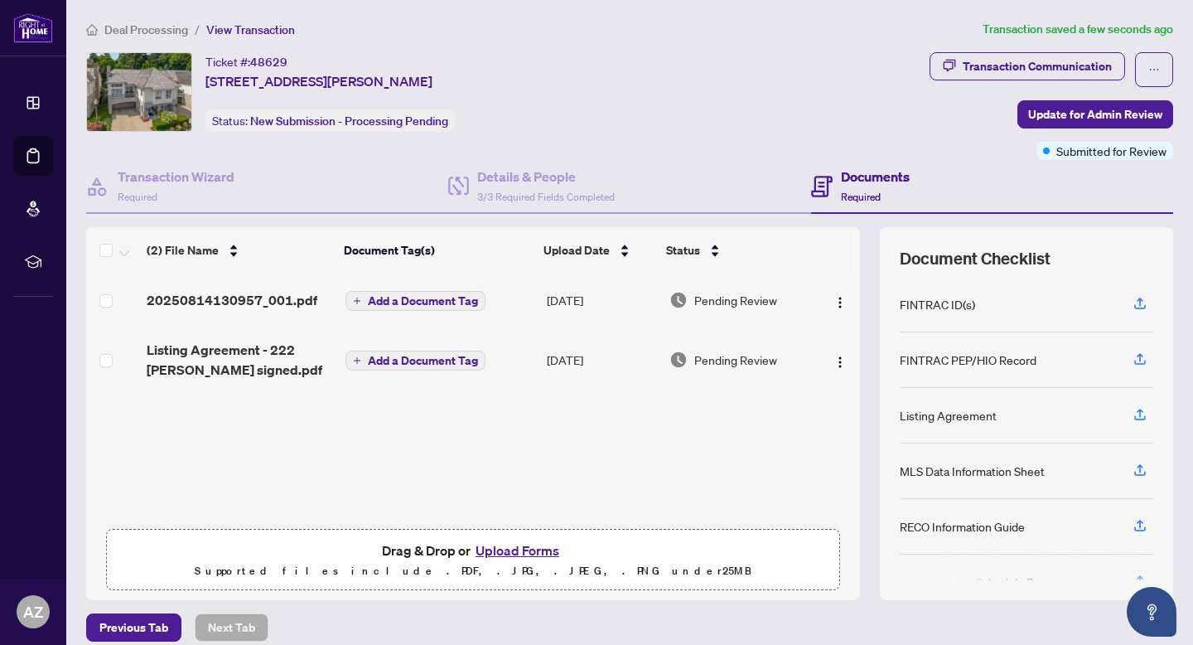
click at [167, 29] on span "Deal Processing" at bounding box center [146, 29] width 84 height 15
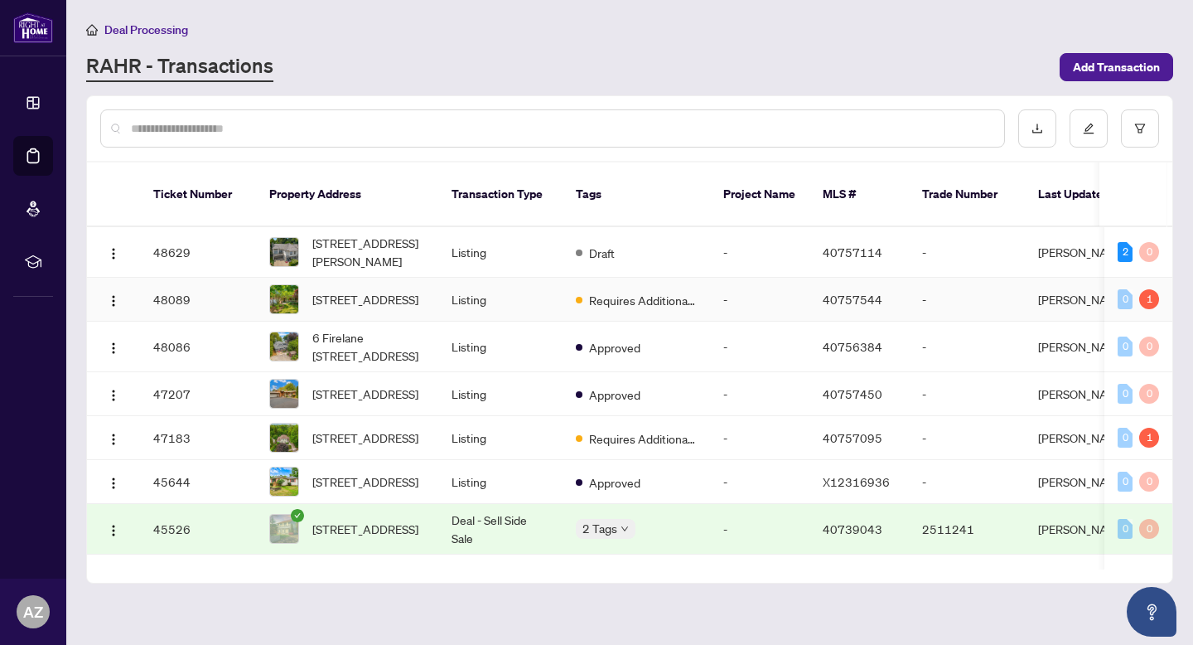
click at [552, 278] on td "Listing" at bounding box center [500, 300] width 124 height 44
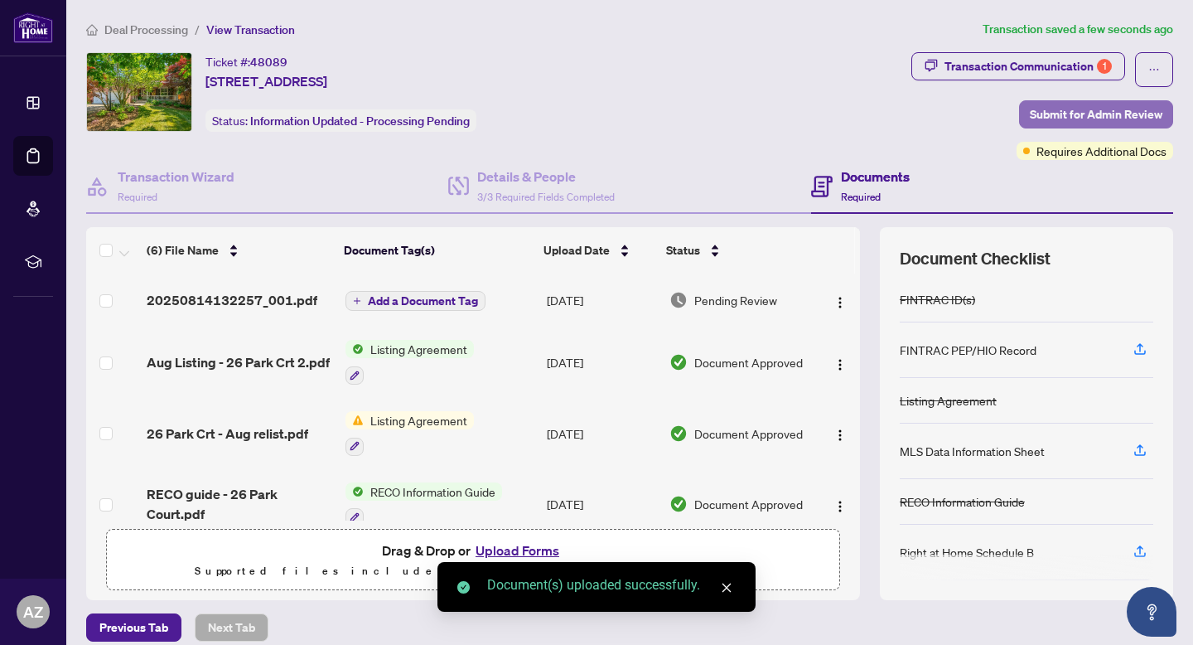
click at [1150, 109] on button "Submit for Admin Review" at bounding box center [1096, 114] width 154 height 28
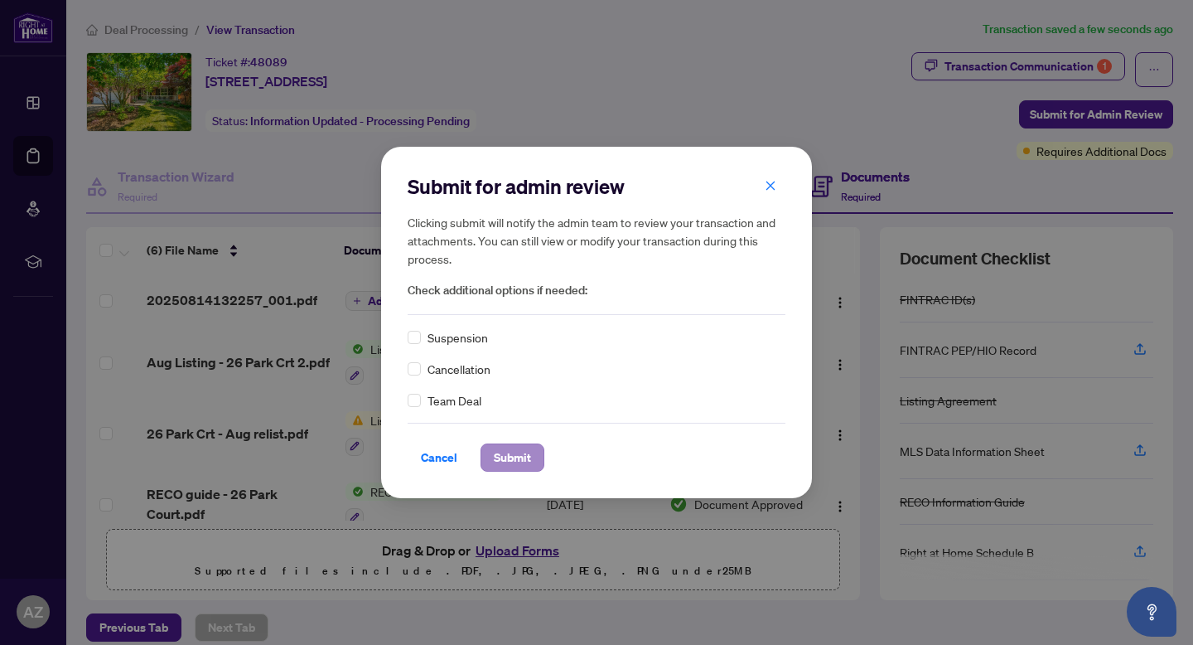
drag, startPoint x: 547, startPoint y: 467, endPoint x: 536, endPoint y: 464, distance: 11.1
click at [547, 467] on div "Cancel Submit" at bounding box center [597, 457] width 378 height 28
click at [536, 464] on button "Submit" at bounding box center [513, 457] width 64 height 28
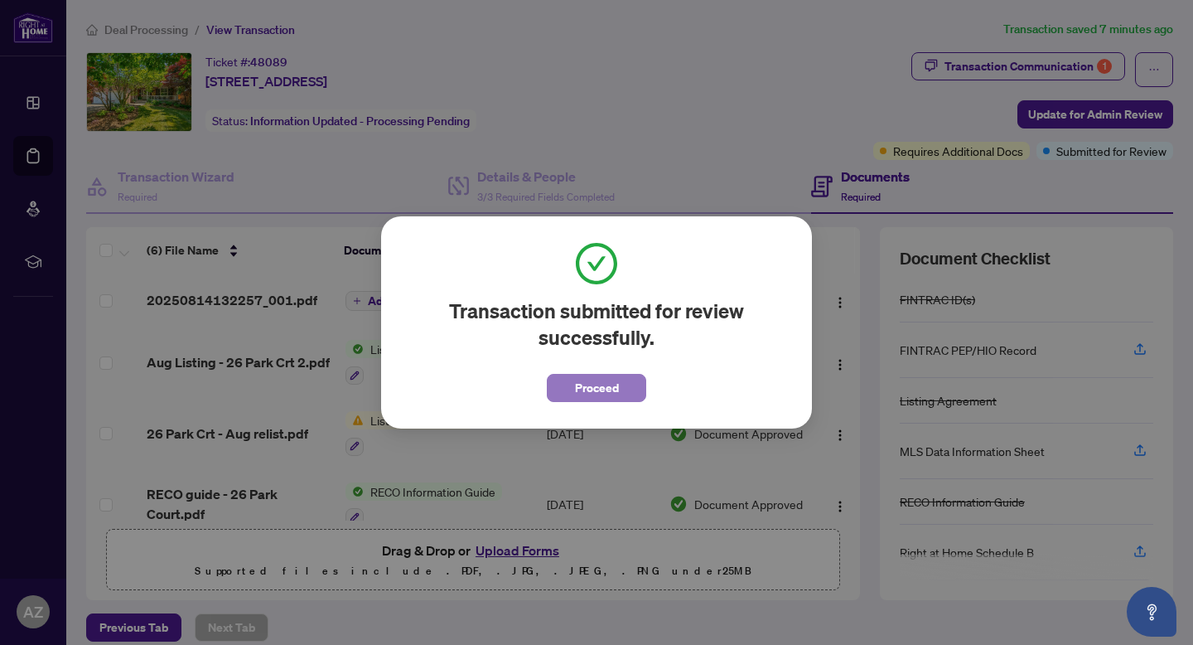
click at [624, 389] on button "Proceed" at bounding box center [596, 388] width 99 height 28
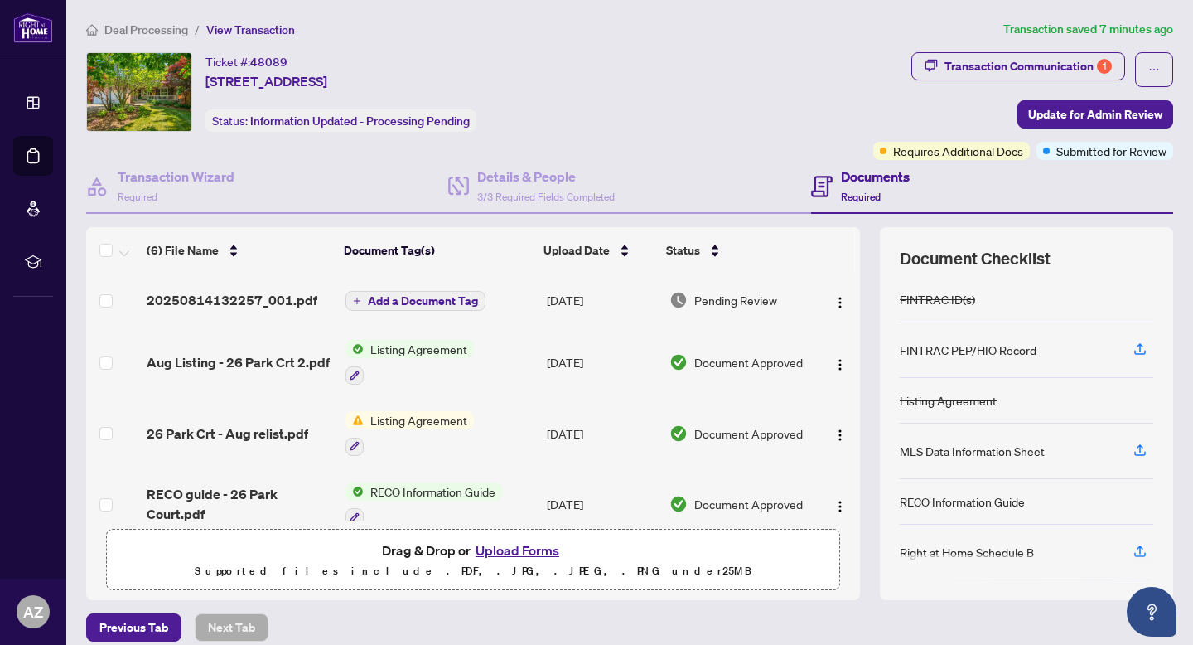
click at [165, 28] on span "Deal Processing" at bounding box center [146, 29] width 84 height 15
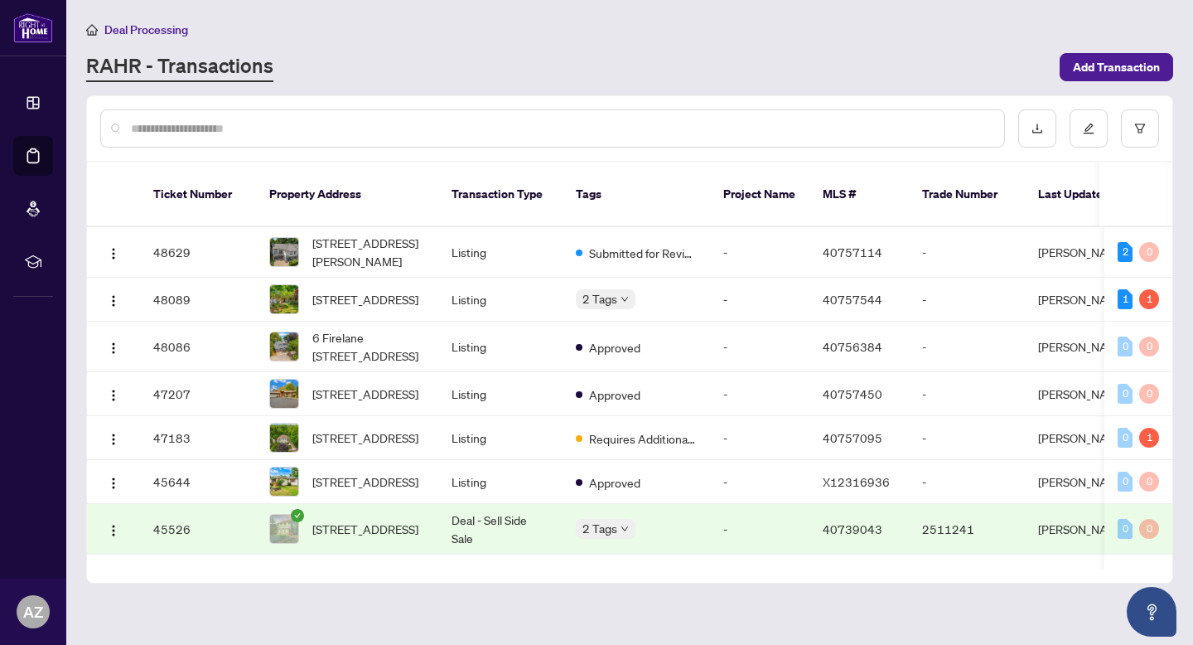
click at [177, 123] on input "text" at bounding box center [561, 128] width 860 height 18
type input "**********"
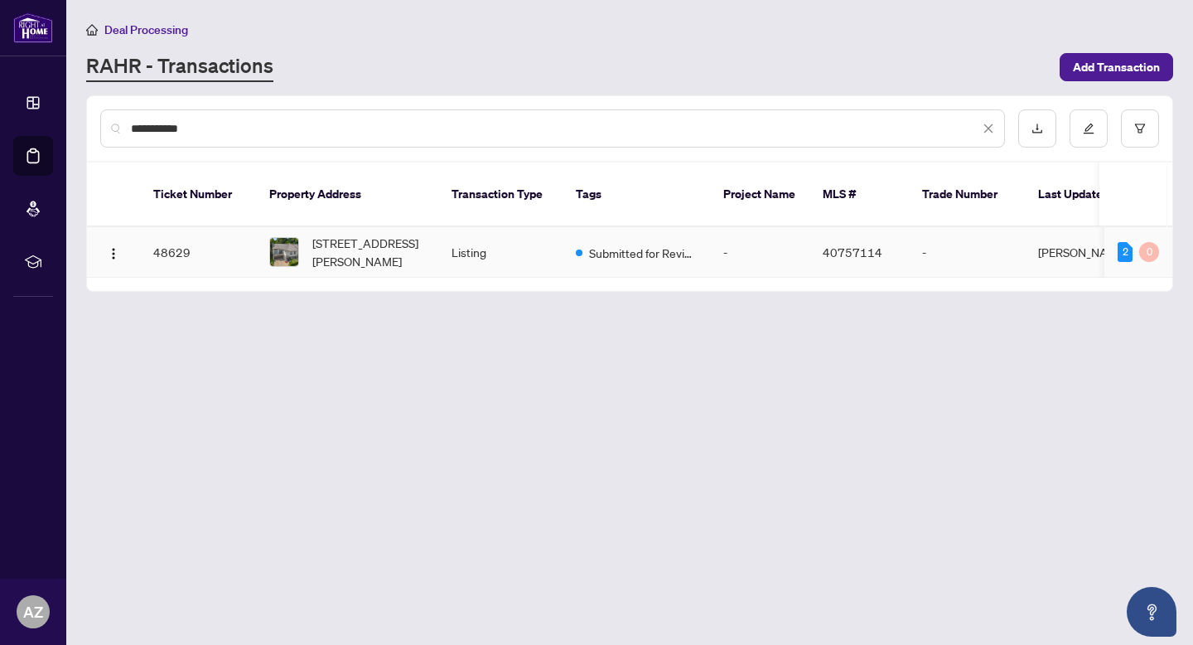
click at [437, 230] on td "[STREET_ADDRESS][PERSON_NAME]" at bounding box center [347, 252] width 182 height 51
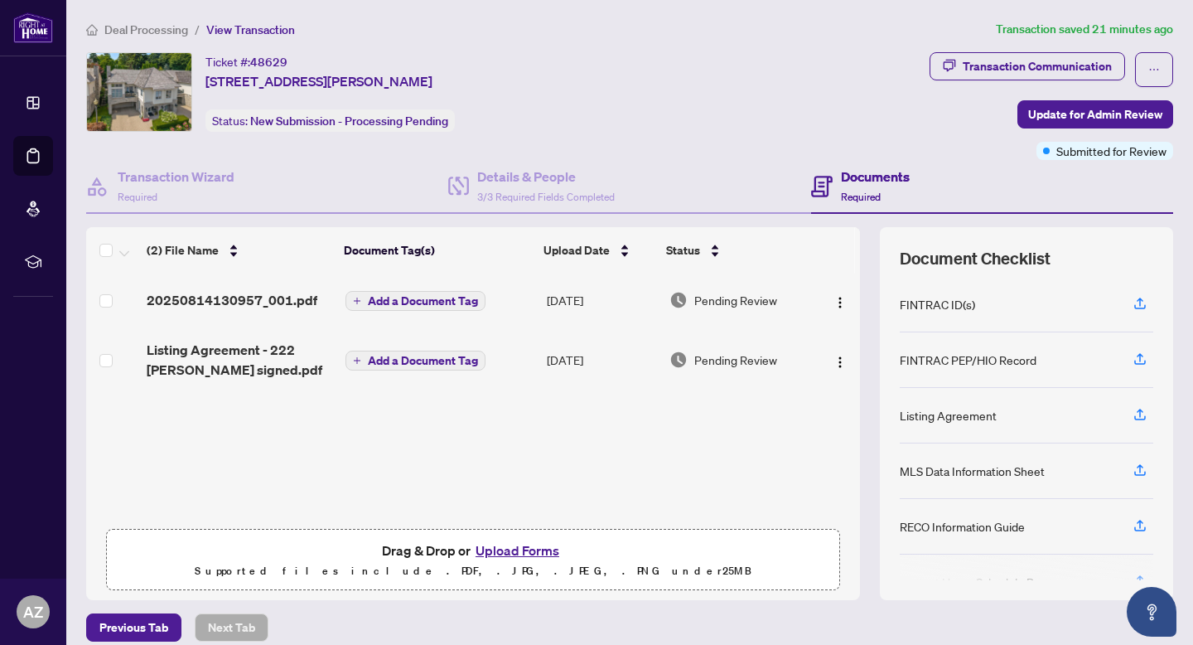
click at [152, 22] on span "Deal Processing" at bounding box center [146, 29] width 84 height 15
